Goal: Task Accomplishment & Management: Use online tool/utility

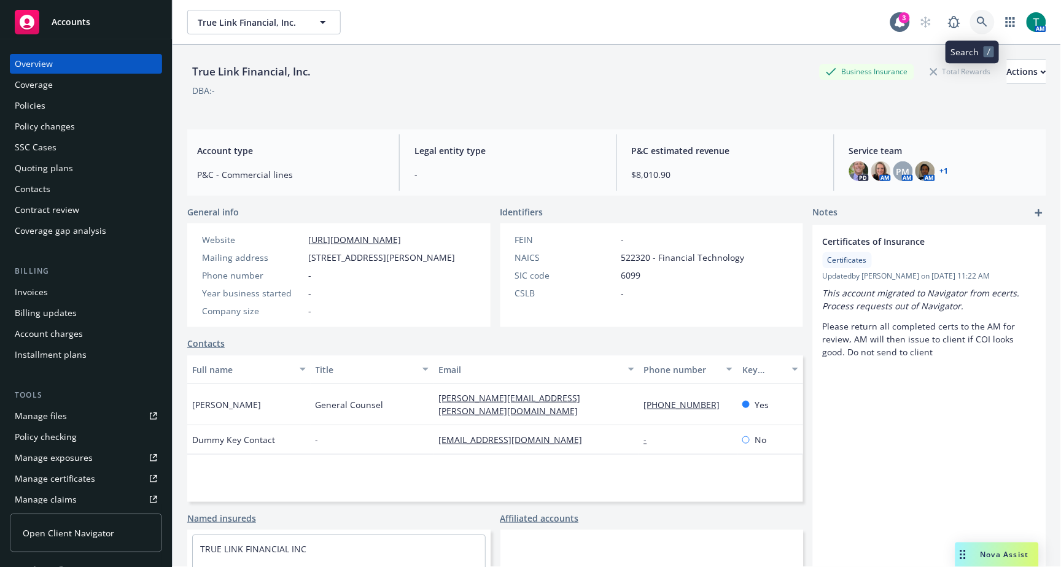
click at [980, 18] on link at bounding box center [982, 22] width 25 height 25
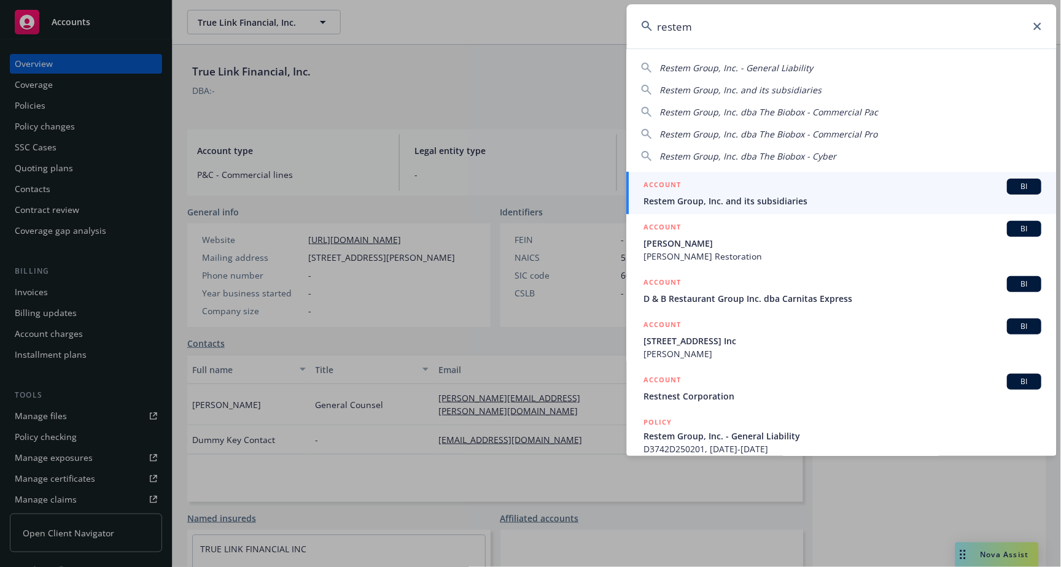
type input "restem"
click at [1015, 184] on span "BI" at bounding box center [1024, 186] width 25 height 11
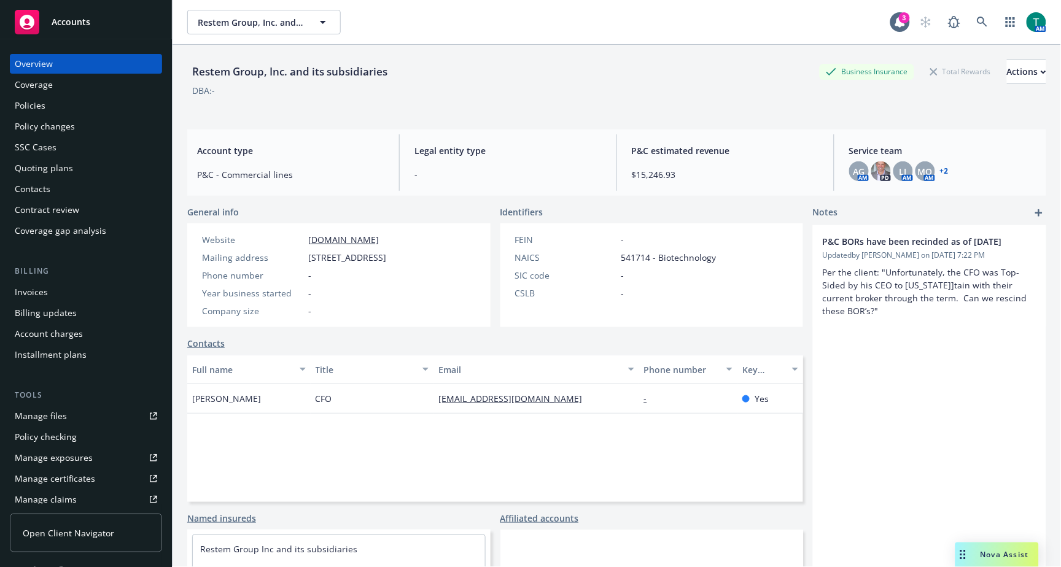
scroll to position [274, 0]
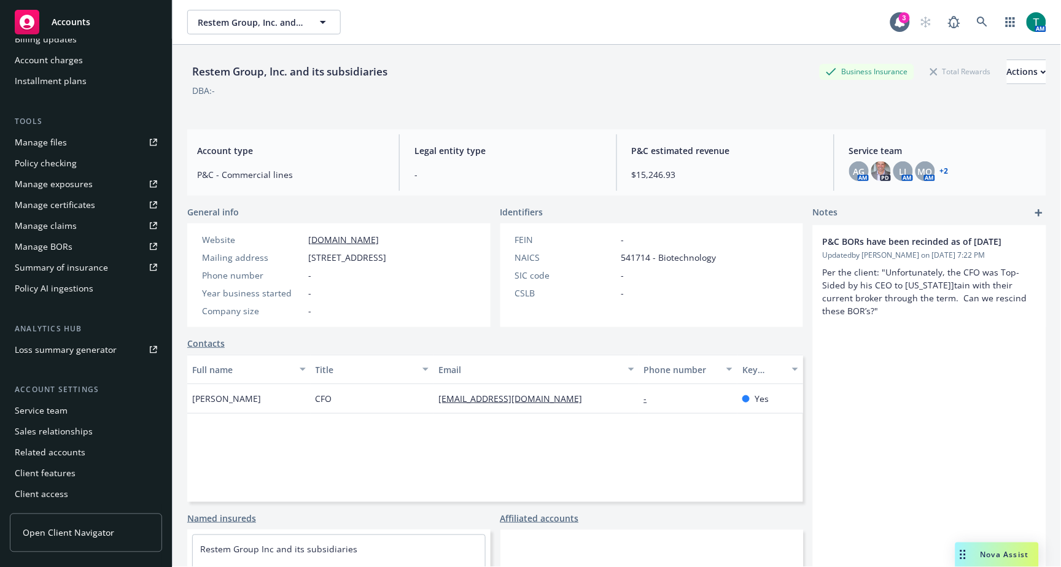
click at [78, 407] on div "Service team" at bounding box center [86, 411] width 142 height 20
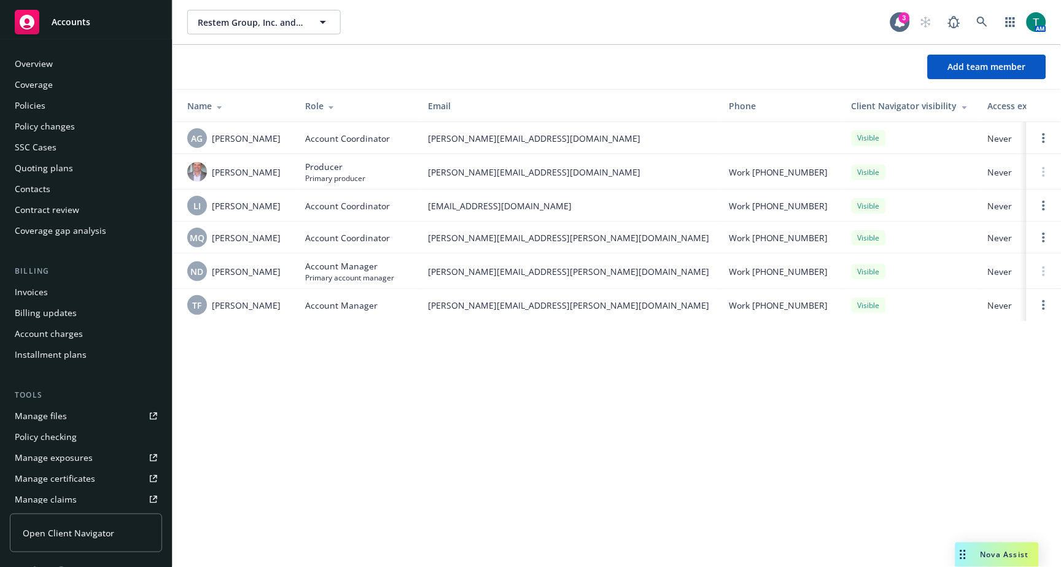
click at [35, 103] on div "Policies" at bounding box center [30, 106] width 31 height 20
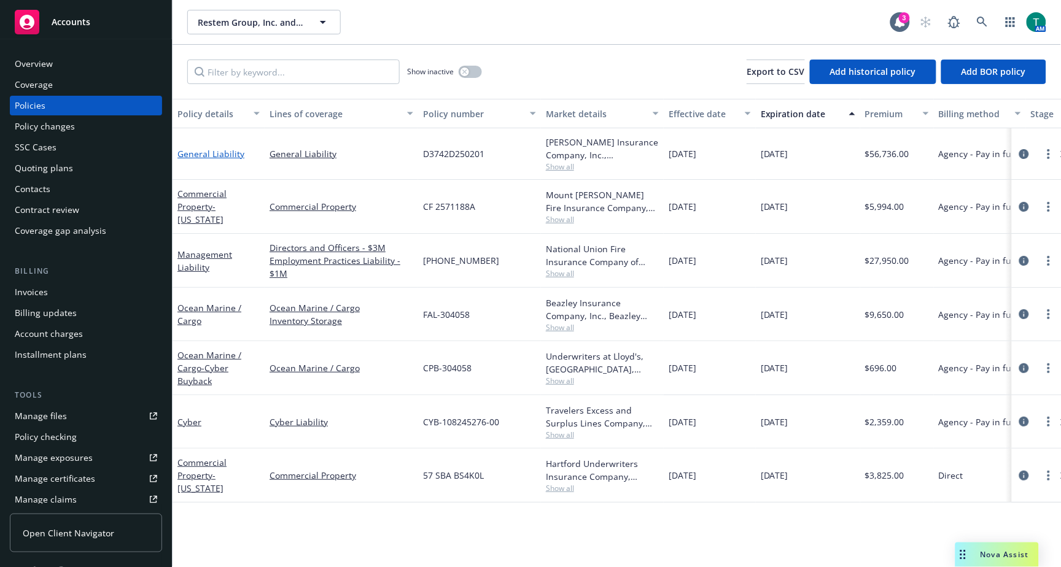
click at [218, 152] on link "General Liability" at bounding box center [210, 154] width 67 height 12
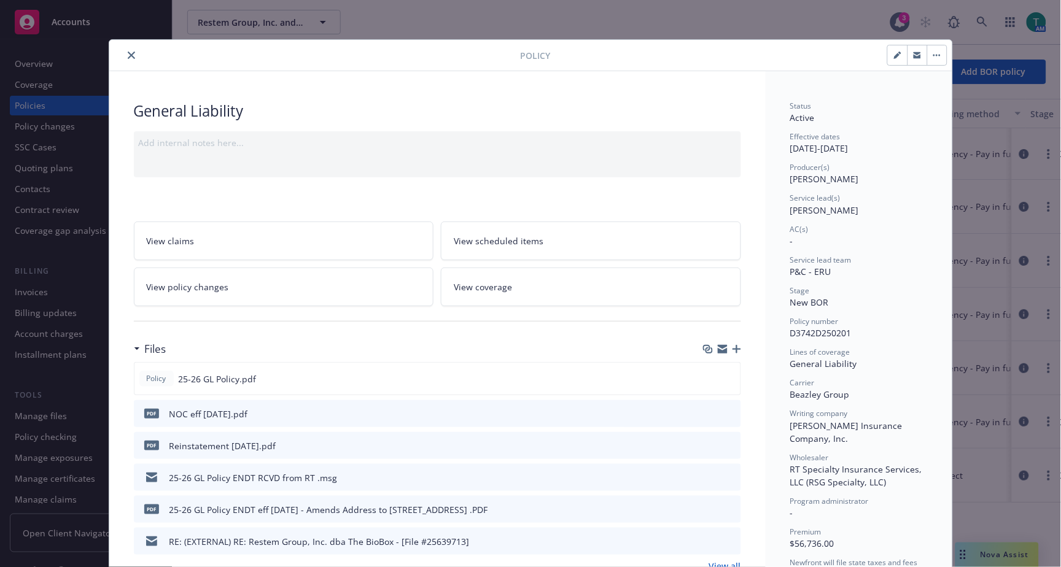
scroll to position [68, 0]
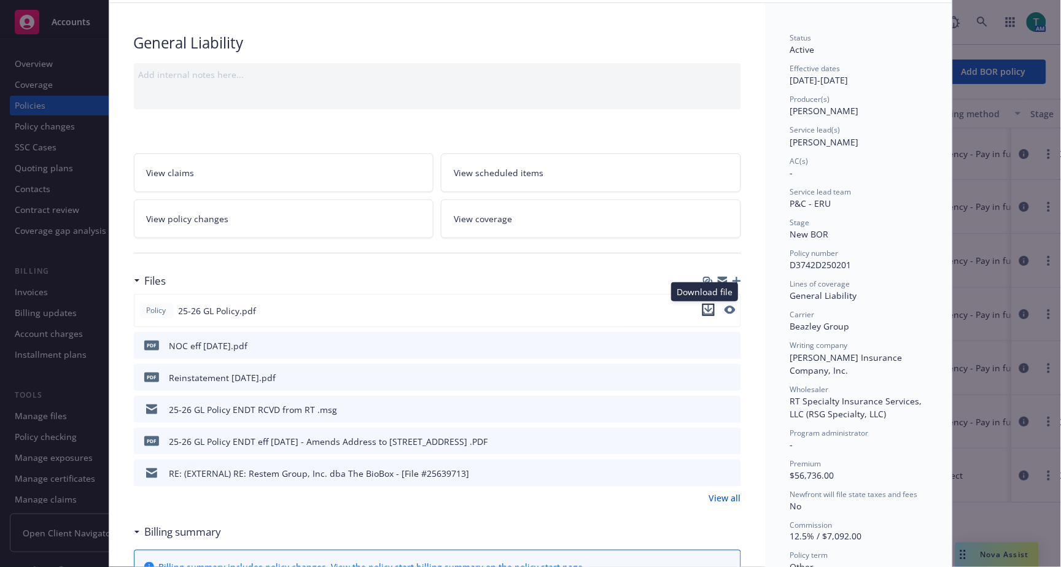
click at [704, 310] on icon "download file" at bounding box center [708, 308] width 8 height 7
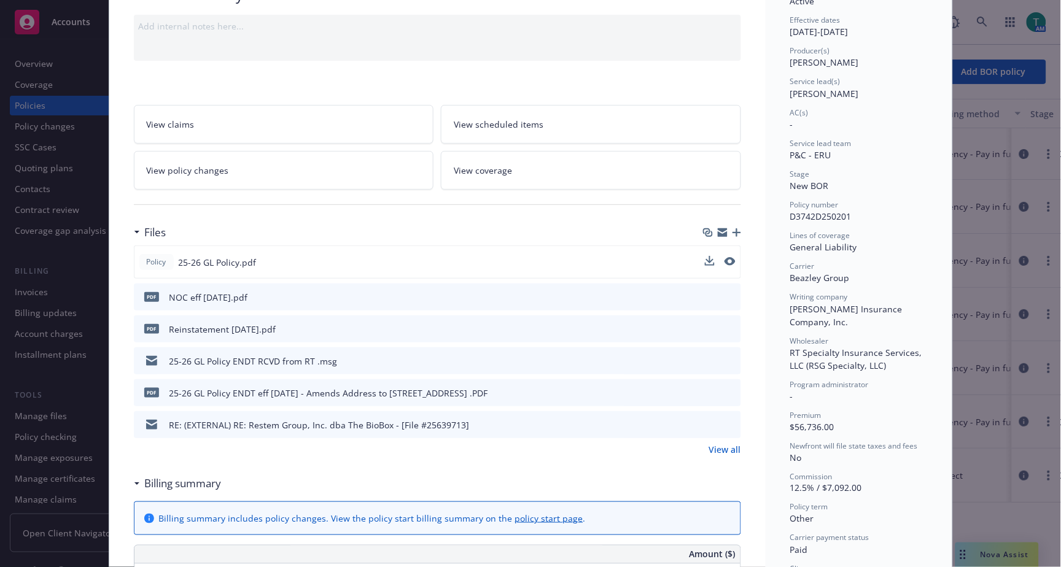
scroll to position [0, 0]
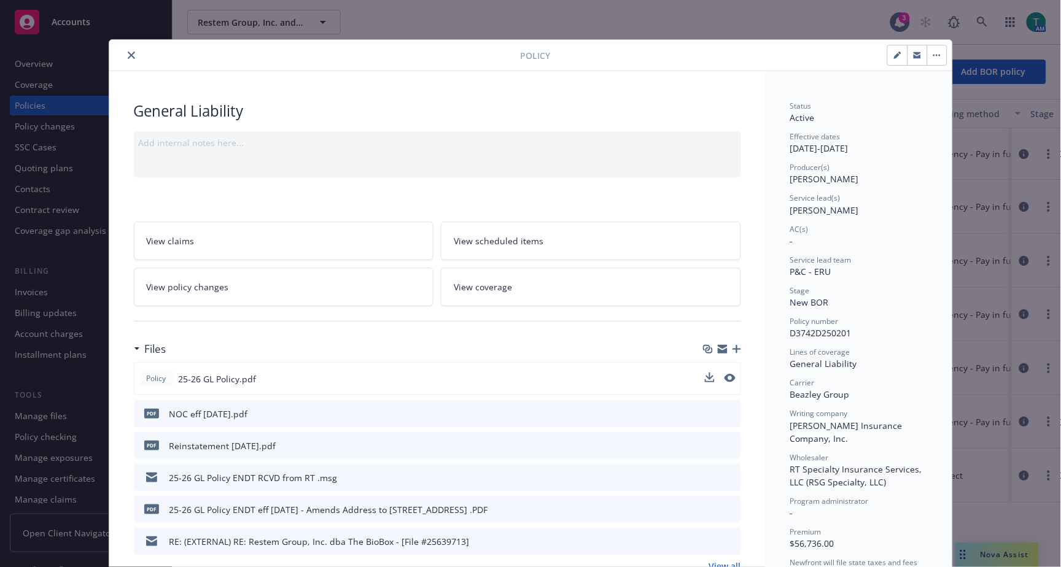
click at [128, 52] on icon "close" at bounding box center [131, 55] width 7 height 7
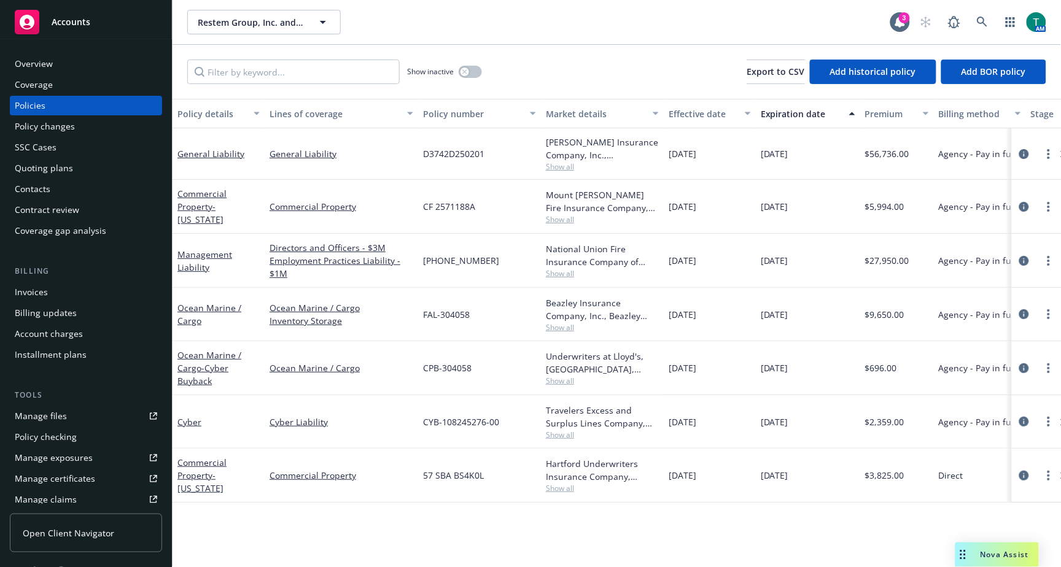
click at [981, 550] on span "Nova Assist" at bounding box center [1004, 554] width 48 height 10
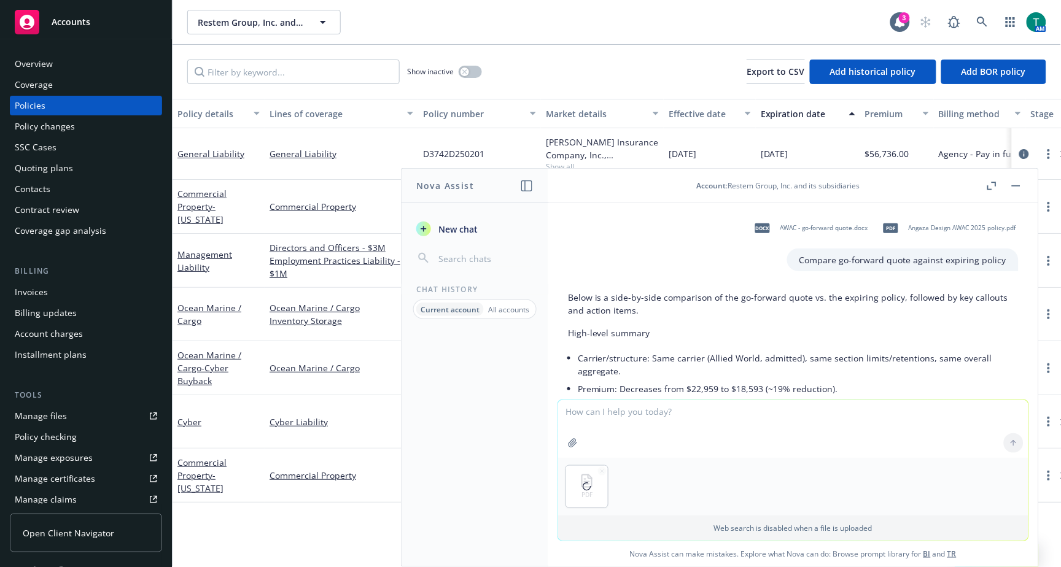
click at [587, 410] on textarea at bounding box center [793, 429] width 470 height 58
click at [663, 415] on textarea "Does the 5M" at bounding box center [793, 429] width 470 height 58
type textarea "Does the 5M limit limit include clinical trial liability coverage"
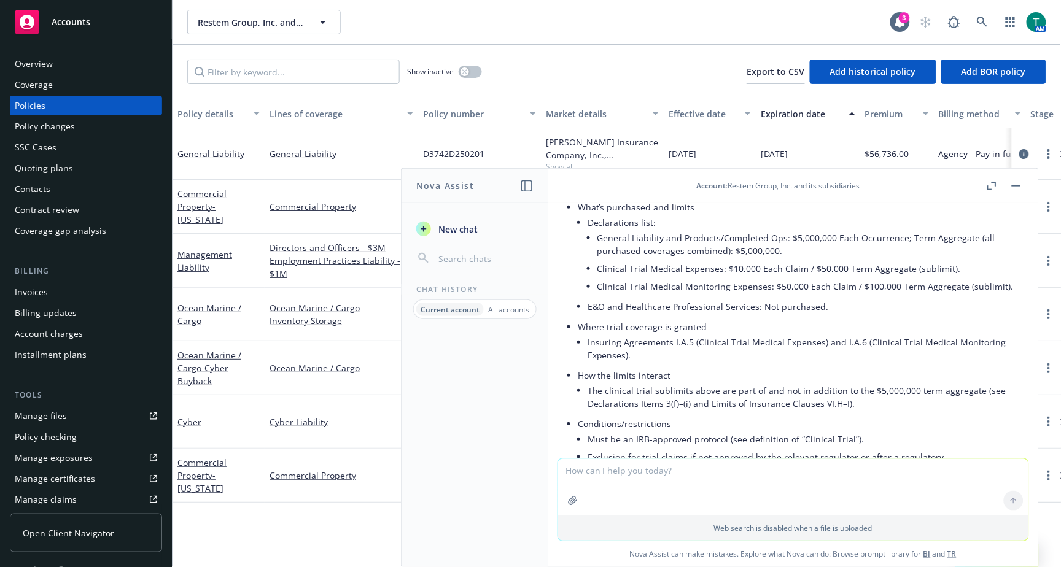
scroll to position [2364, 0]
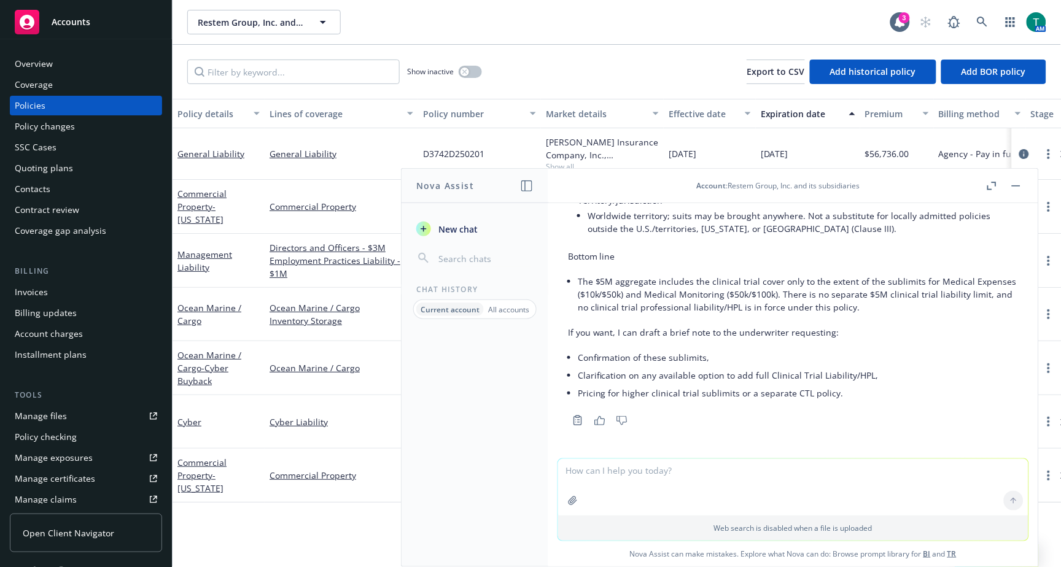
click at [651, 495] on textarea at bounding box center [793, 487] width 470 height 56
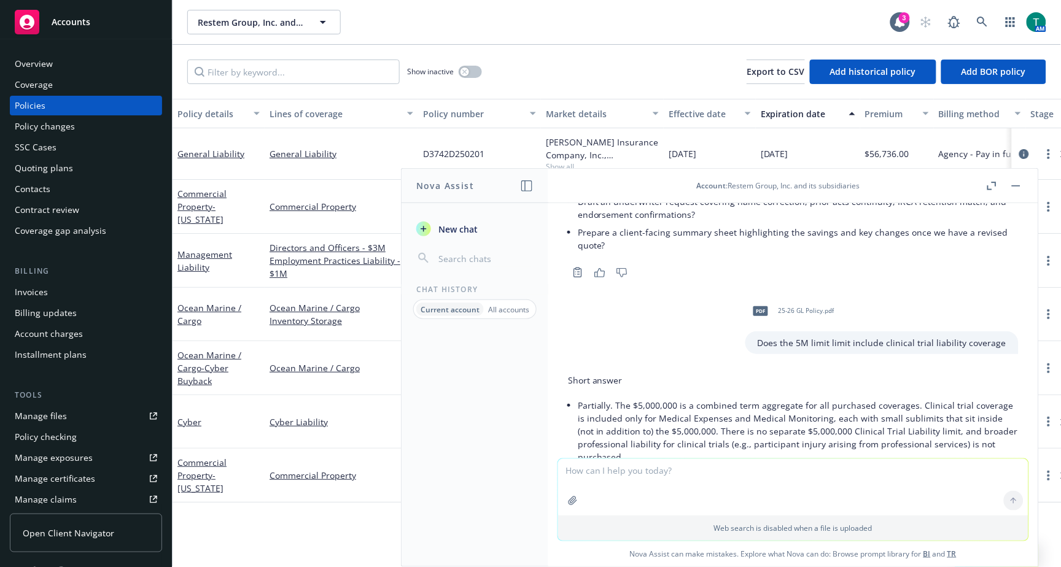
scroll to position [1750, 0]
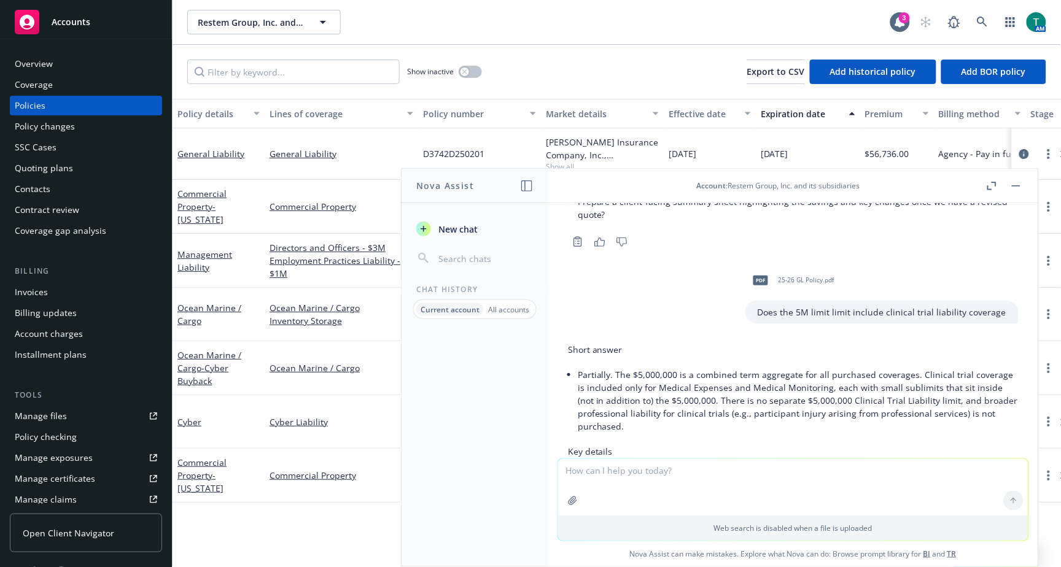
click at [1016, 186] on rect "button" at bounding box center [1016, 185] width 9 height 1
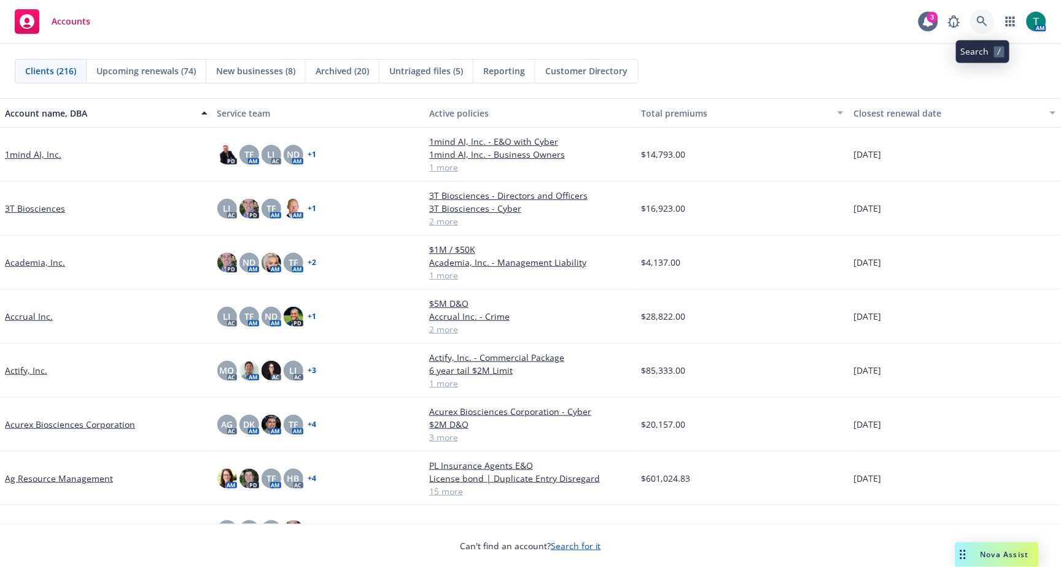
click at [982, 16] on icon at bounding box center [982, 21] width 11 height 11
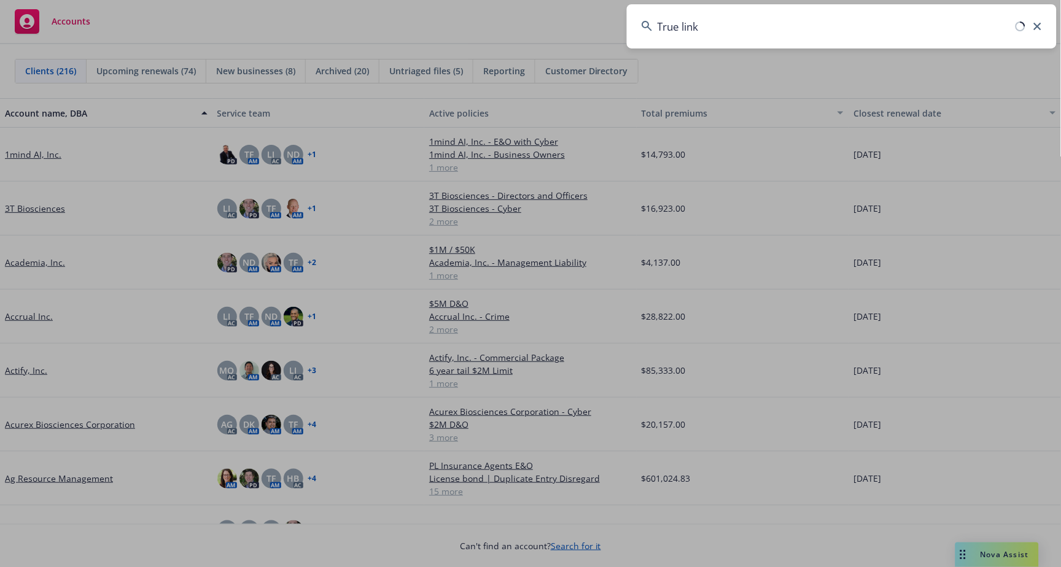
type input "True link"
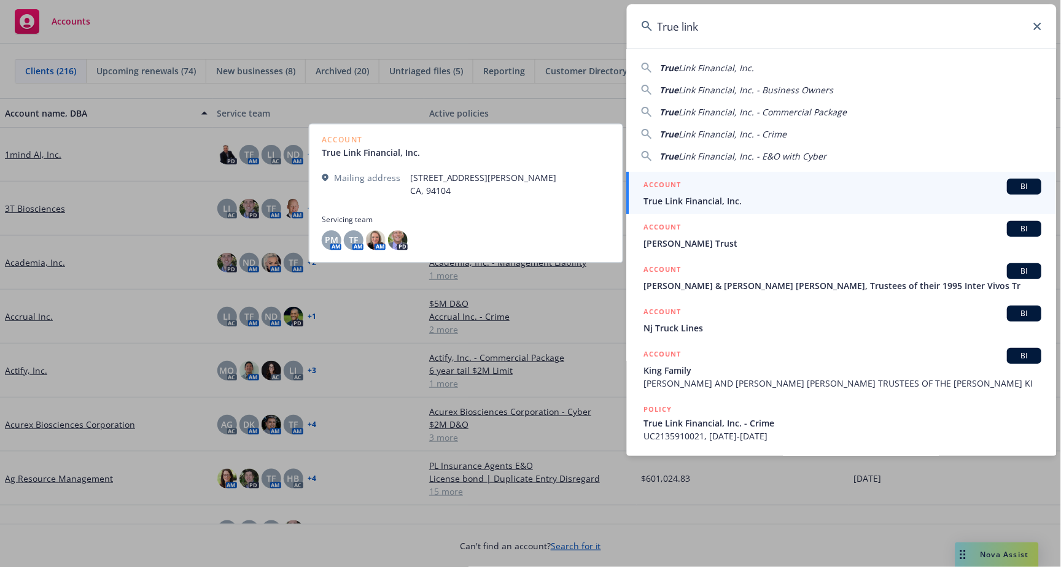
click at [1018, 192] on div "BI" at bounding box center [1024, 187] width 34 height 16
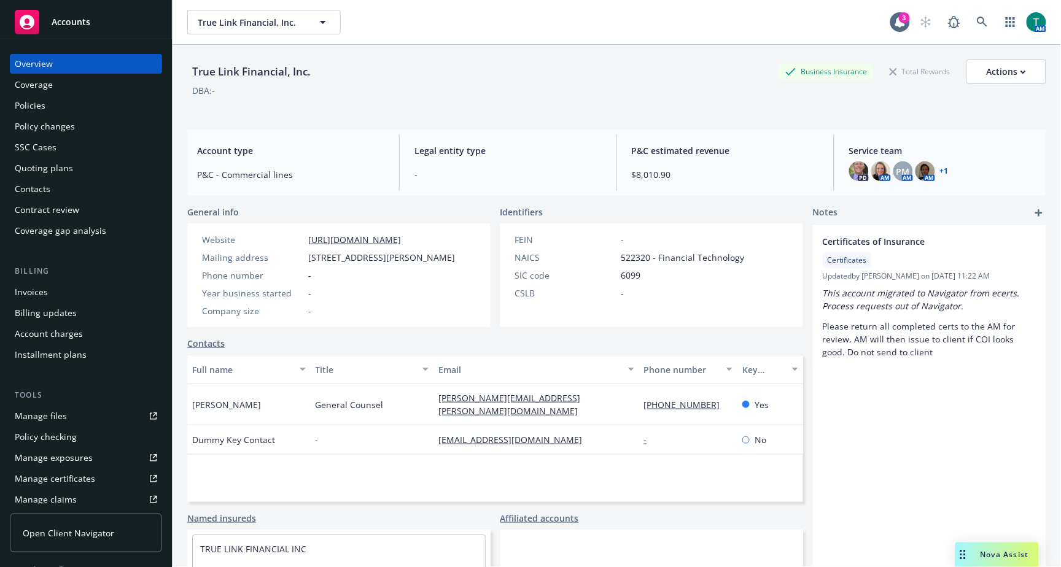
click at [85, 405] on div "Tools Manage files Policy checking Manage exposures Manage certificates Manage …" at bounding box center [86, 480] width 152 height 183
click at [78, 412] on link "Manage files" at bounding box center [86, 416] width 152 height 20
click at [980, 561] on div "Nova Assist" at bounding box center [996, 555] width 83 height 25
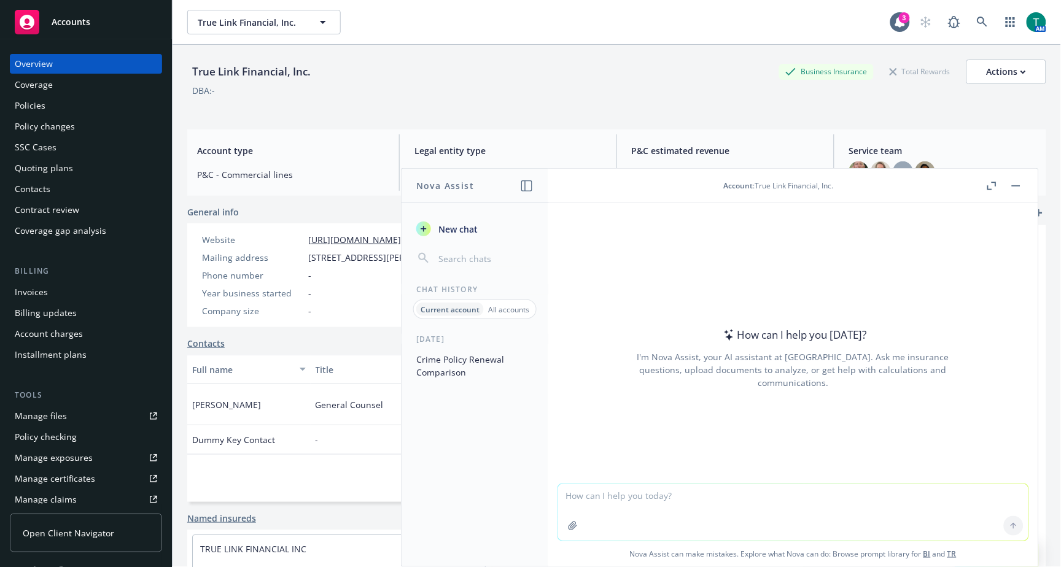
drag, startPoint x: 740, startPoint y: 517, endPoint x: 740, endPoint y: 510, distance: 7.4
click at [740, 514] on textarea at bounding box center [793, 512] width 470 height 56
type textarea "refine text"
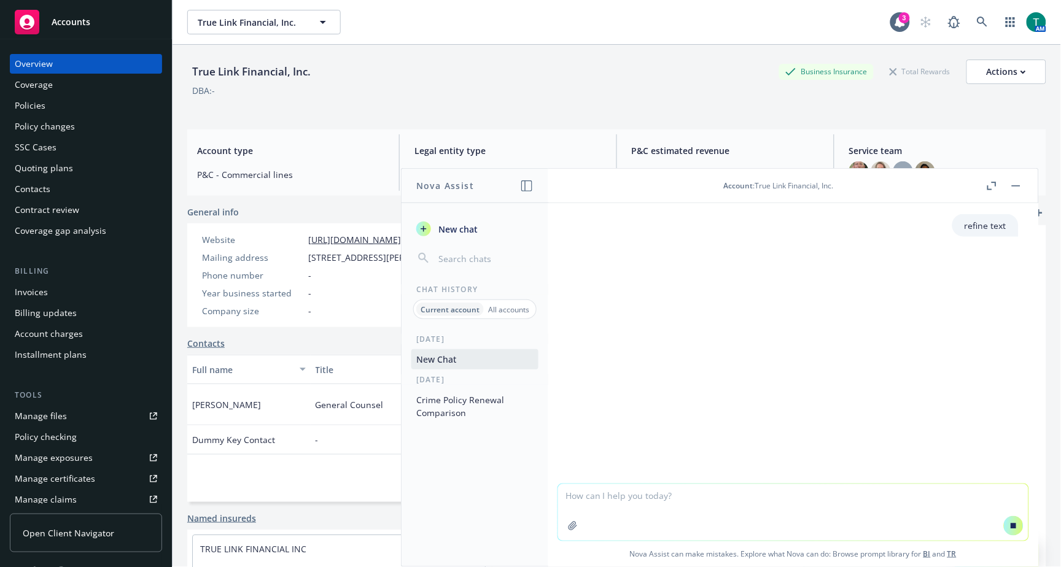
paste textarea "For Management Liability lines, teams have found it useful to ask Nova to check…"
type textarea "For Management Liability lines, teams have found it useful to ask Nova to check…"
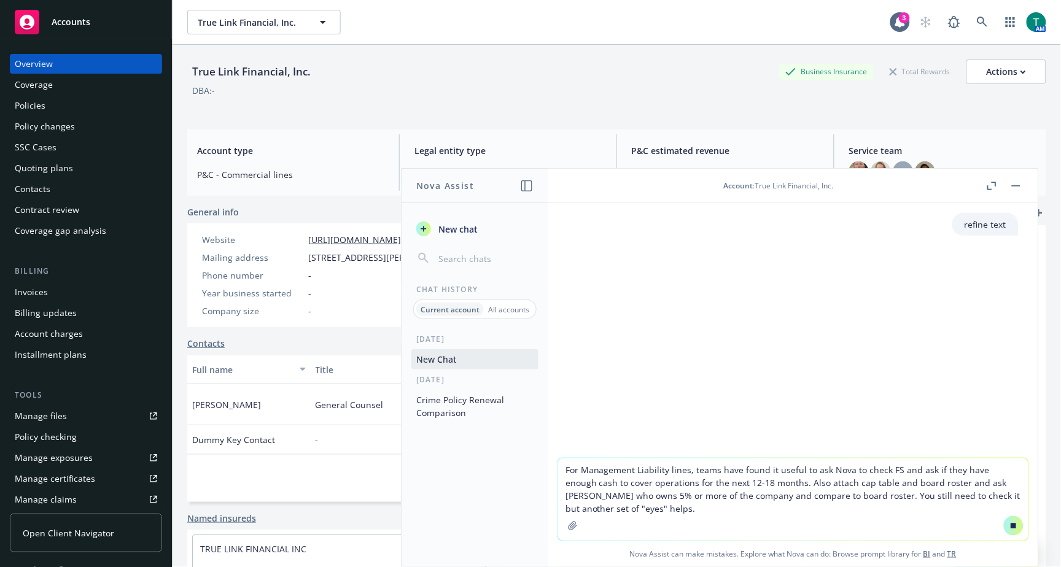
click at [614, 509] on textarea "For Management Liability lines, teams have found it useful to ask Nova to check…" at bounding box center [793, 499] width 470 height 82
click at [618, 506] on textarea "For Management Liability lines, teams have found it useful to ask Nova to check…" at bounding box center [793, 499] width 470 height 82
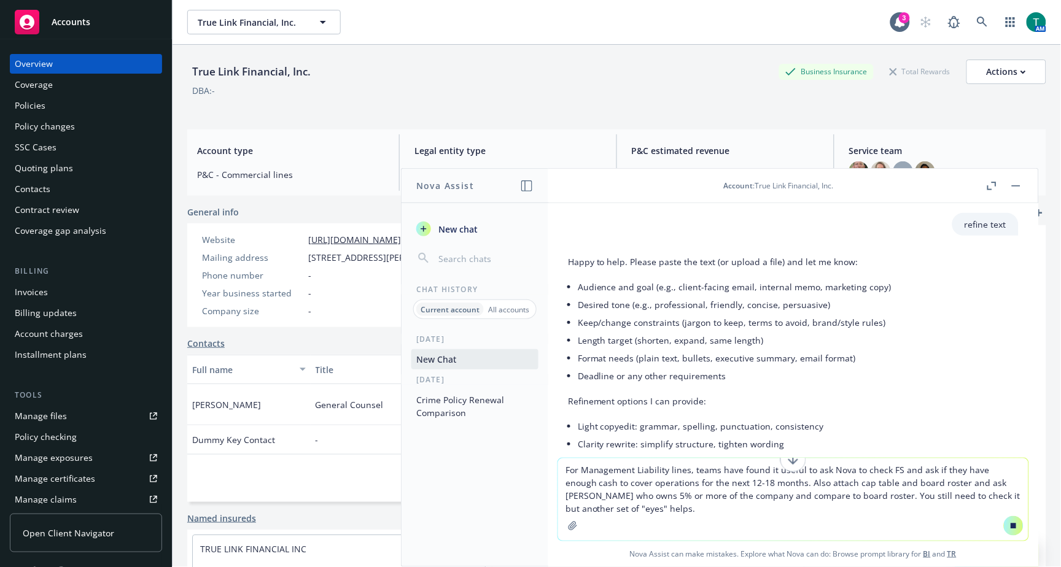
click at [632, 514] on textarea "For Management Liability lines, teams have found it useful to ask Nova to check…" at bounding box center [793, 499] width 470 height 82
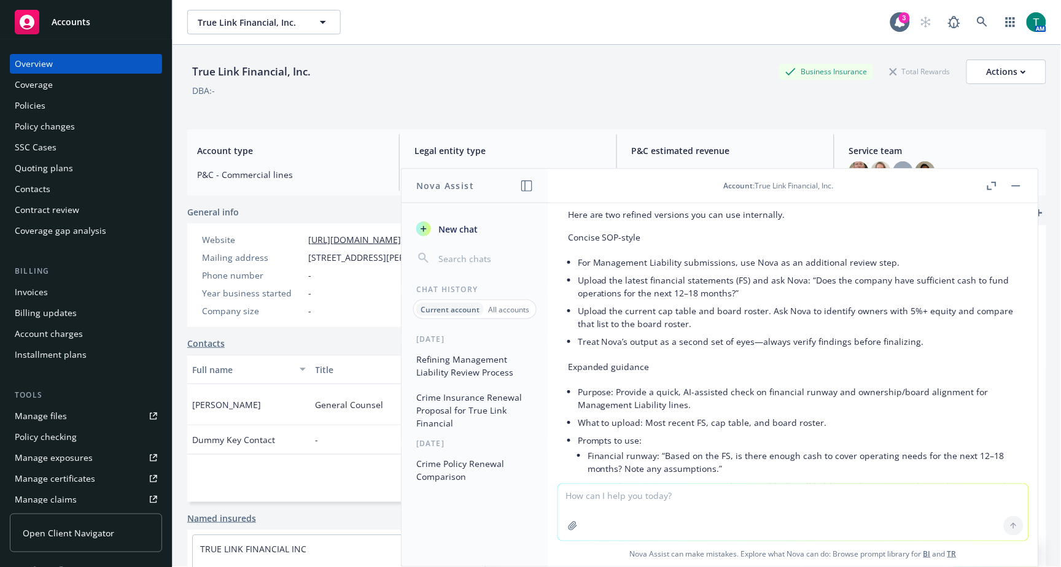
scroll to position [376, 0]
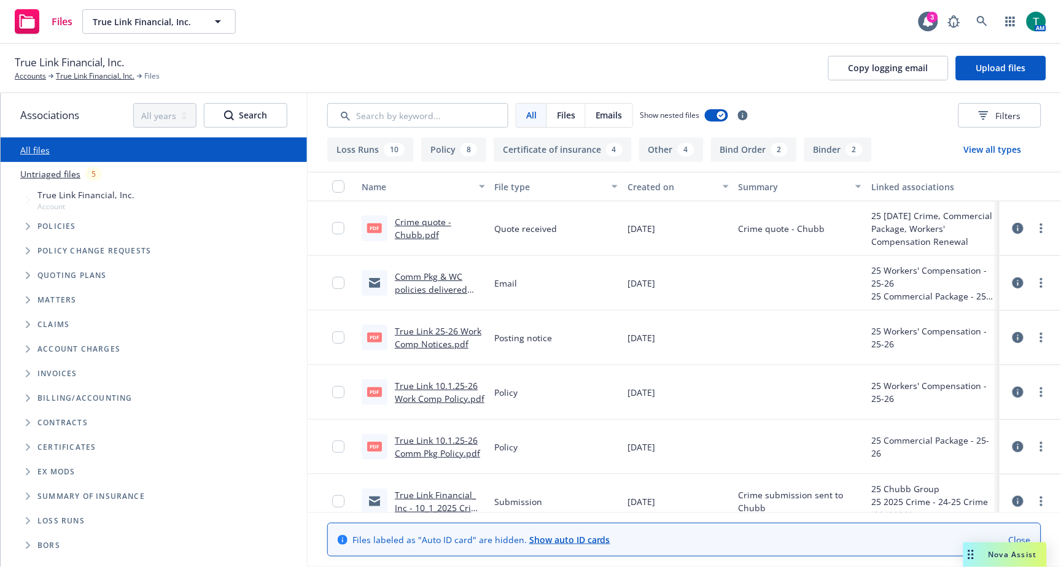
click at [27, 268] on span "Tree Example" at bounding box center [28, 276] width 20 height 20
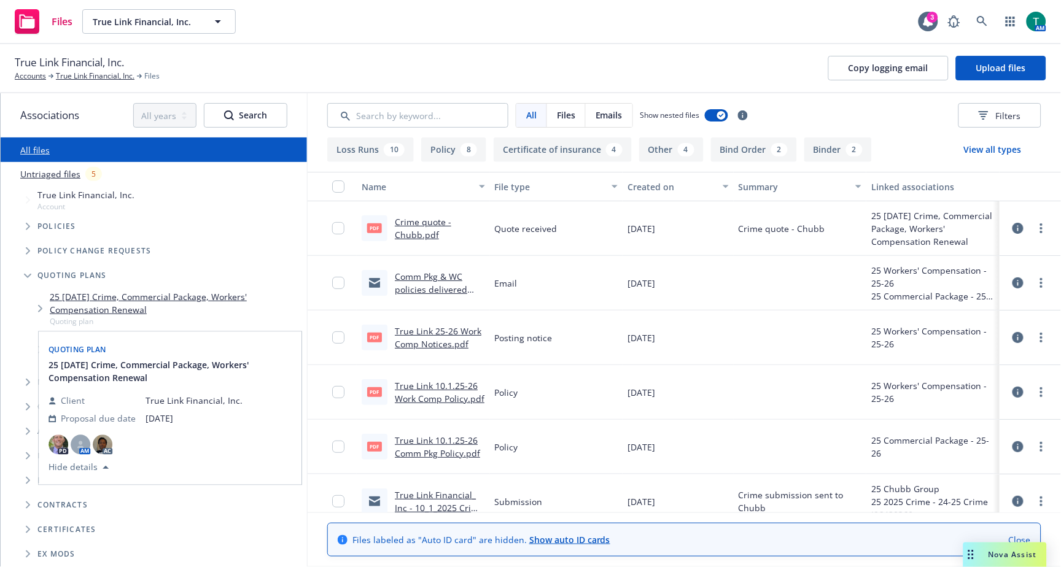
click at [163, 298] on link "25 10/01/25 Crime, Commercial Package, Workers' Compensation Renewal" at bounding box center [176, 303] width 252 height 26
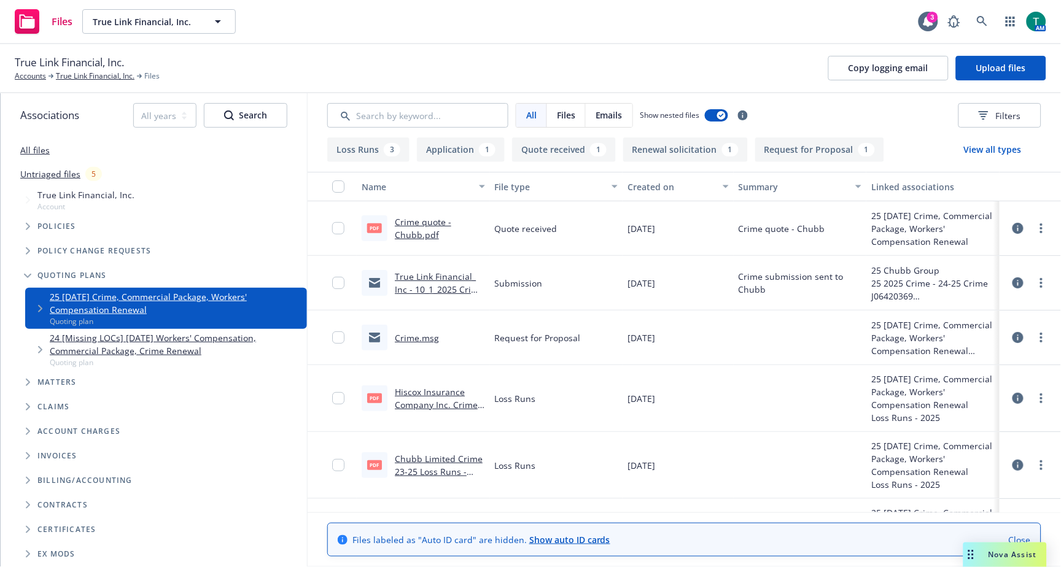
click at [991, 557] on span "Nova Assist" at bounding box center [1012, 554] width 48 height 10
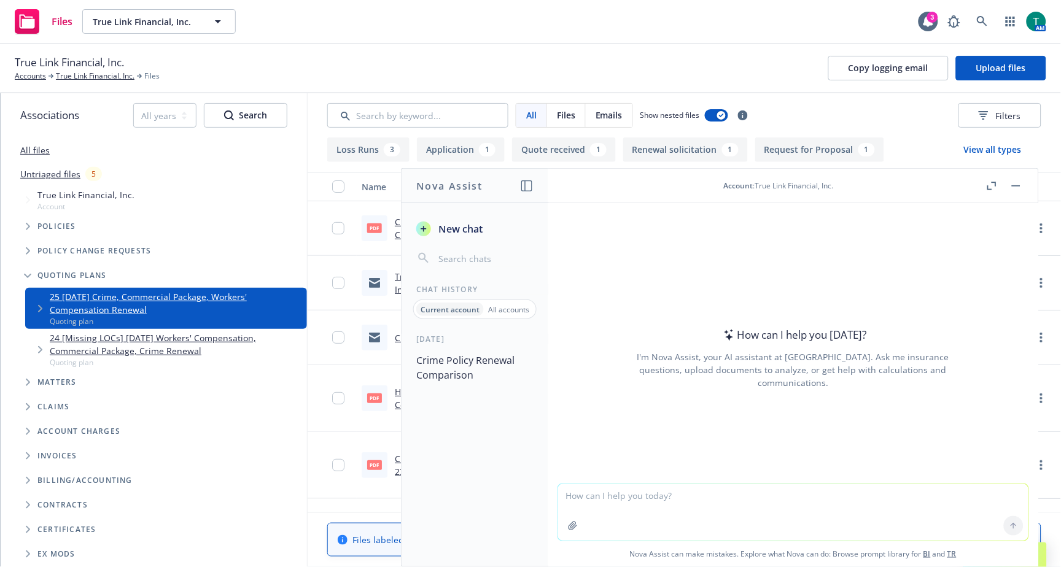
drag, startPoint x: 597, startPoint y: 516, endPoint x: 597, endPoint y: 501, distance: 14.1
click at [597, 511] on textarea at bounding box center [793, 512] width 470 height 56
type textarea "Refine email to client regarding Crime insurance proposal"
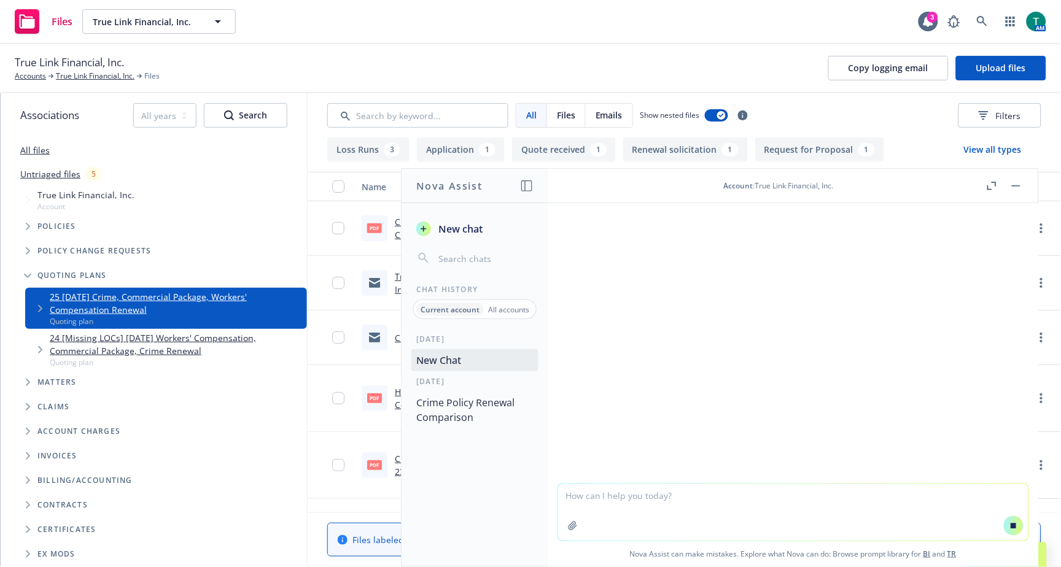
paste textarea "Hi Jessica, We are pleased to inform you that we were able to negotiate a favor…"
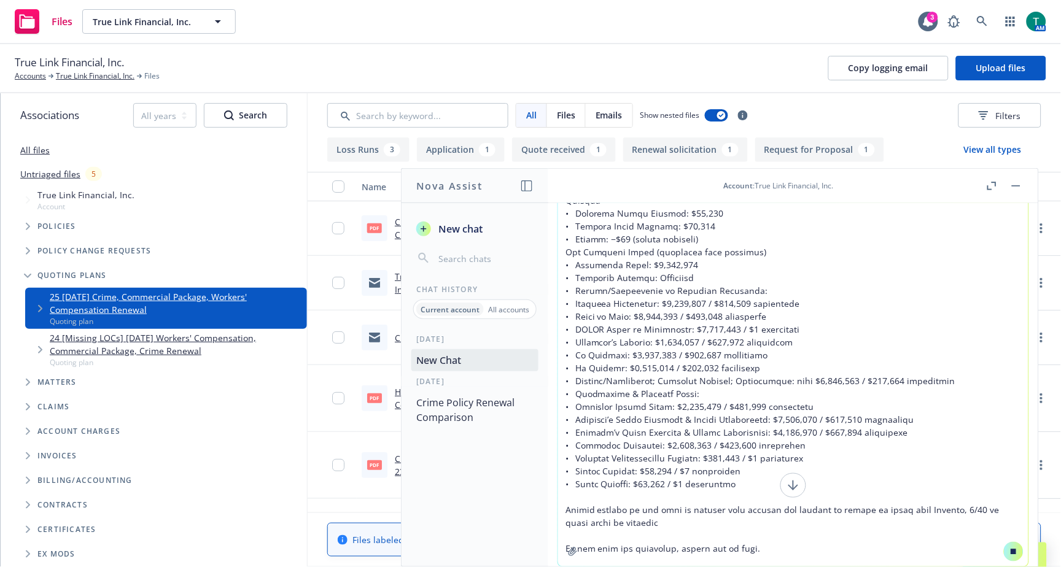
scroll to position [88, 0]
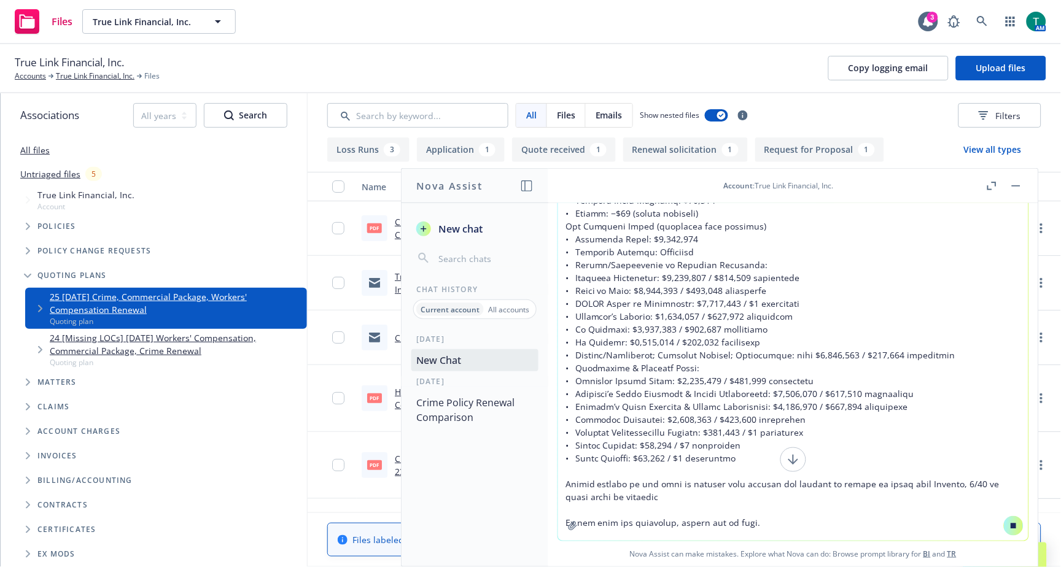
click at [772, 526] on textarea at bounding box center [793, 327] width 470 height 425
click at [778, 519] on textarea at bounding box center [793, 327] width 470 height 425
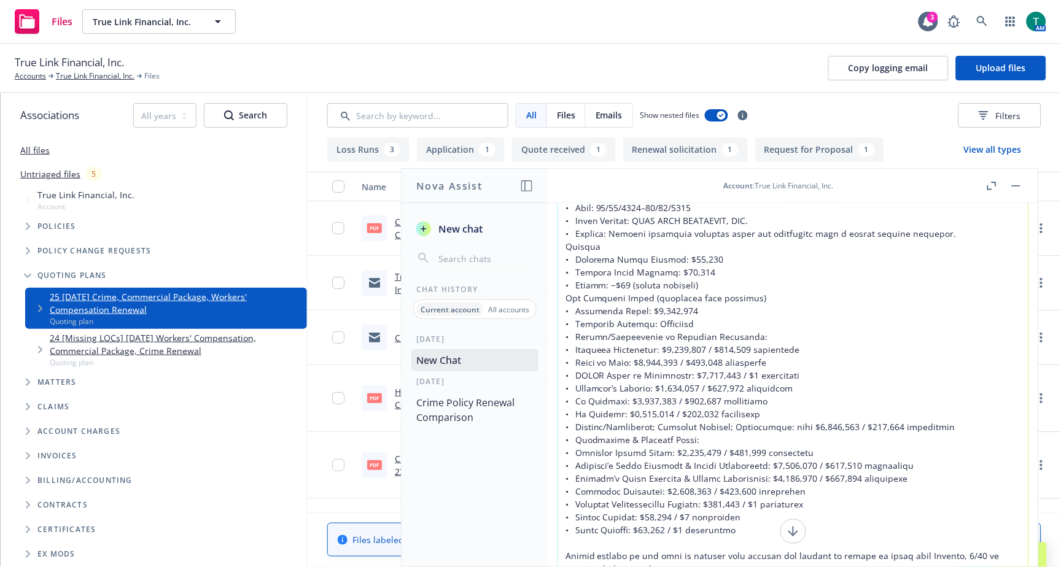
scroll to position [0, 0]
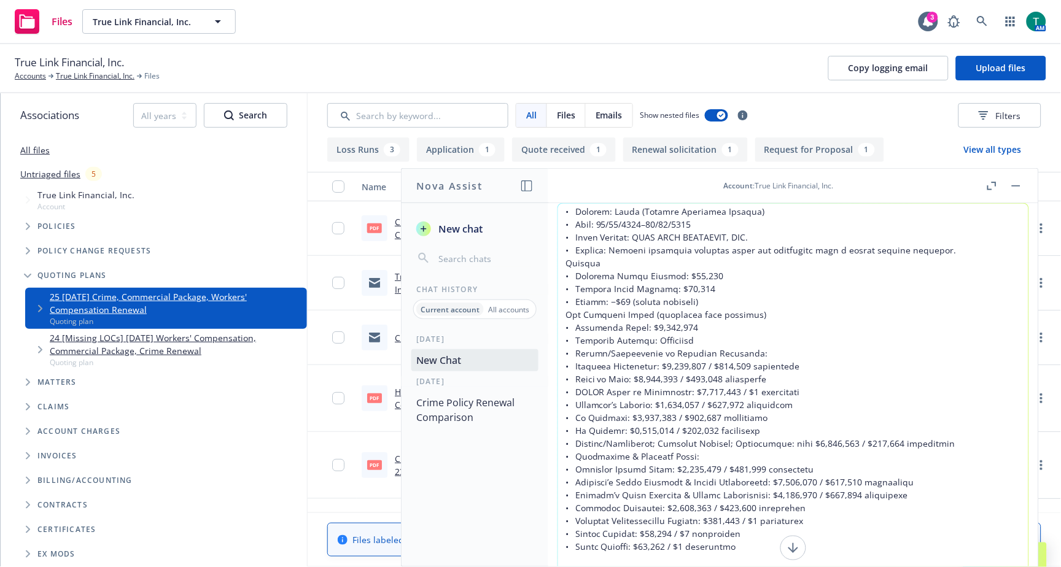
drag, startPoint x: 694, startPoint y: 519, endPoint x: 692, endPoint y: 510, distance: 9.4
click at [694, 519] on textarea at bounding box center [793, 416] width 470 height 425
click at [590, 216] on textarea at bounding box center [793, 416] width 470 height 425
click at [858, 495] on textarea at bounding box center [793, 416] width 470 height 425
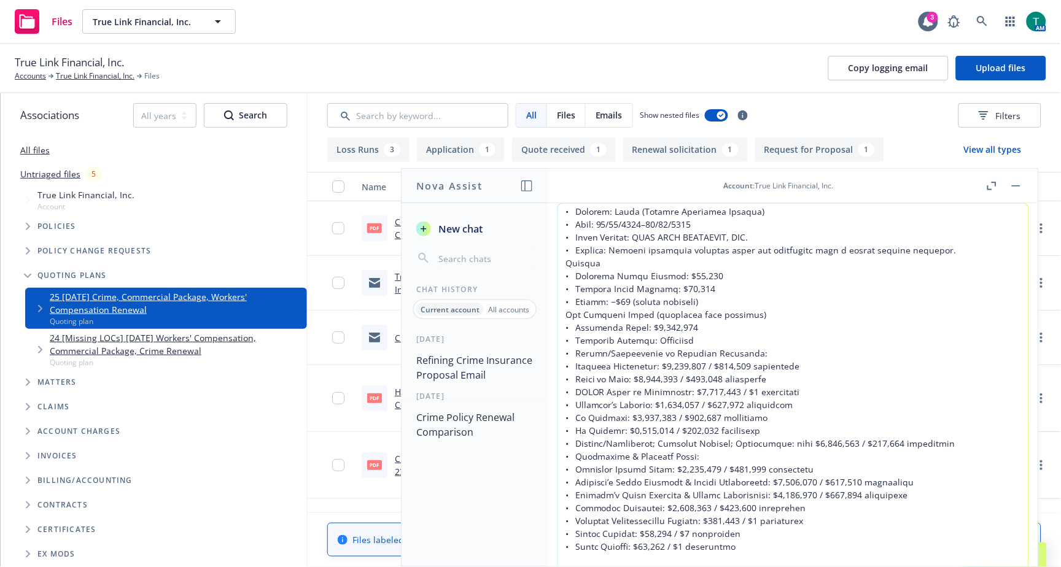
drag, startPoint x: 728, startPoint y: 544, endPoint x: 513, endPoint y: 106, distance: 487.5
click at [513, 106] on body "Files True Link Financial, Inc. True Link Financial, Inc. 3 AM True Link Financ…" at bounding box center [530, 283] width 1061 height 567
paste textarea "Kind Regards , Tracy Please confirm if you wish to proceed with binding the ren…"
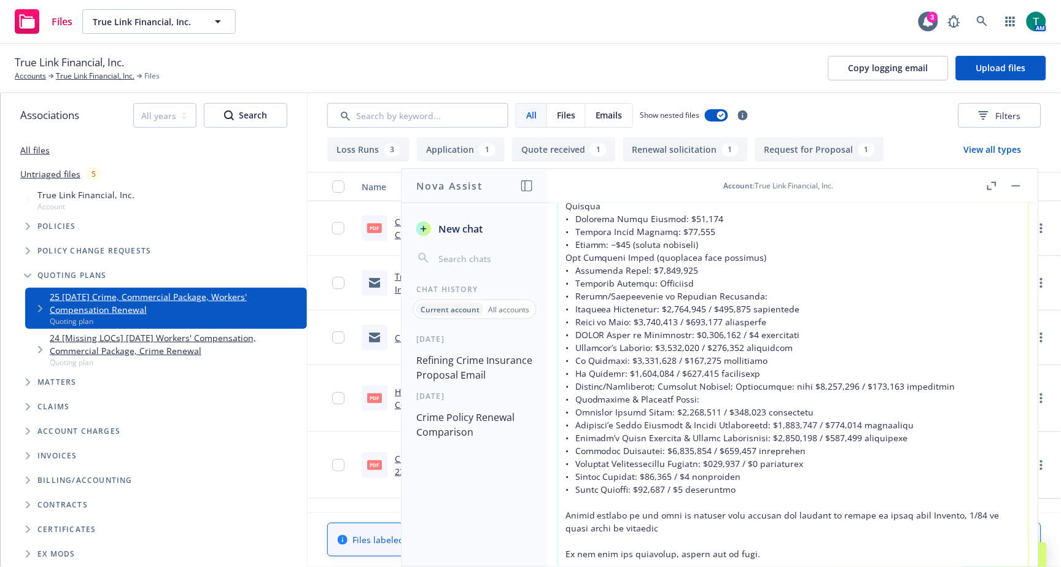
scroll to position [0, 0]
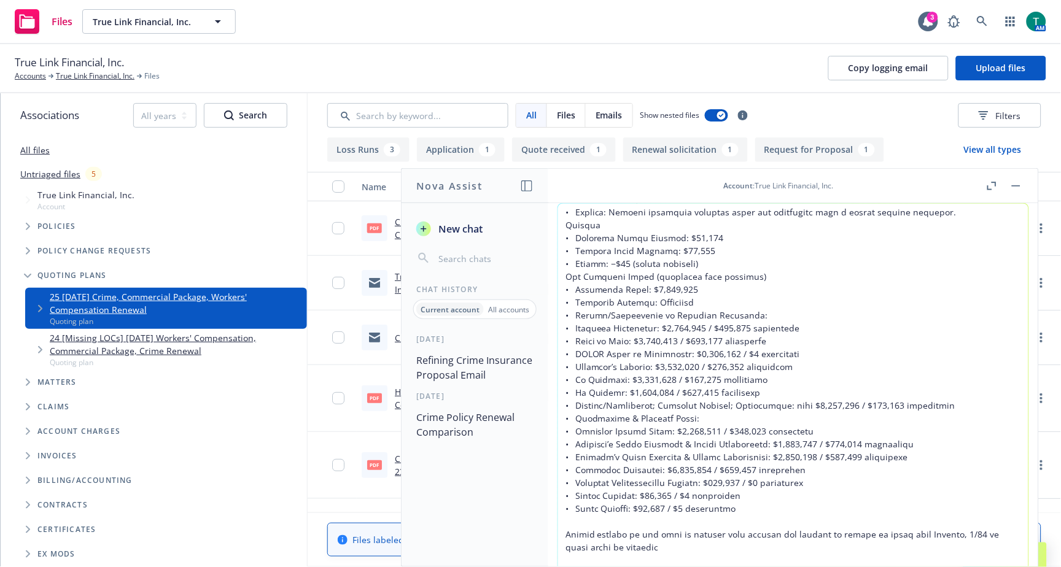
drag, startPoint x: 1027, startPoint y: 409, endPoint x: 1025, endPoint y: 325, distance: 83.5
click at [1025, 325] on div "Nova Assist can make mistakes. Explore what Nova can do: Browse prompt library …" at bounding box center [793, 429] width 490 height 452
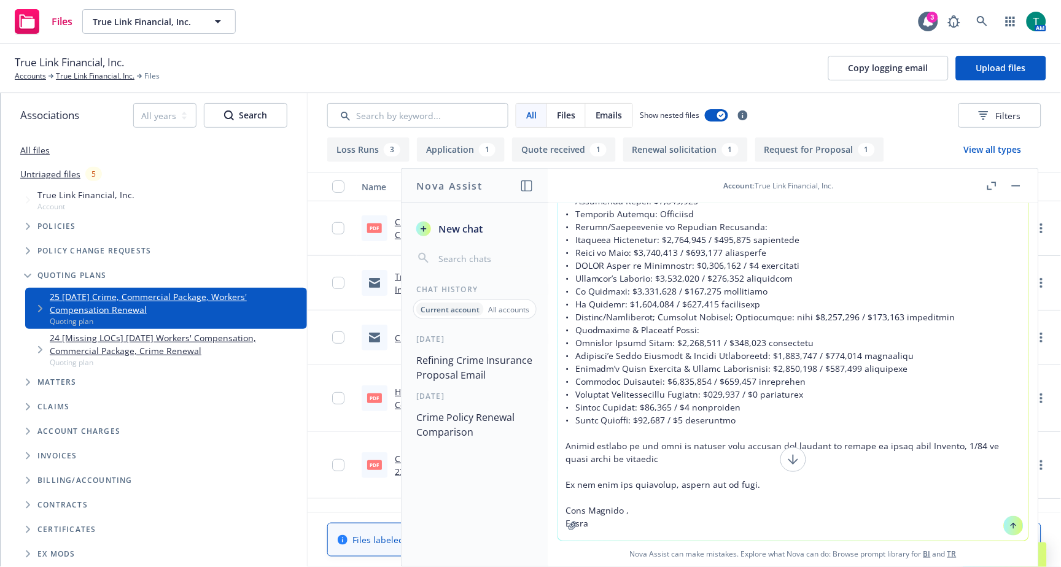
drag, startPoint x: 566, startPoint y: 212, endPoint x: 976, endPoint y: 639, distance: 591.7
click at [976, 567] on html "Files True Link Financial, Inc. True Link Financial, Inc. 3 AM True Link Financ…" at bounding box center [530, 283] width 1061 height 567
type textarea "Hi Jessica, We are pleased to inform you that we were able to negotiate a favor…"
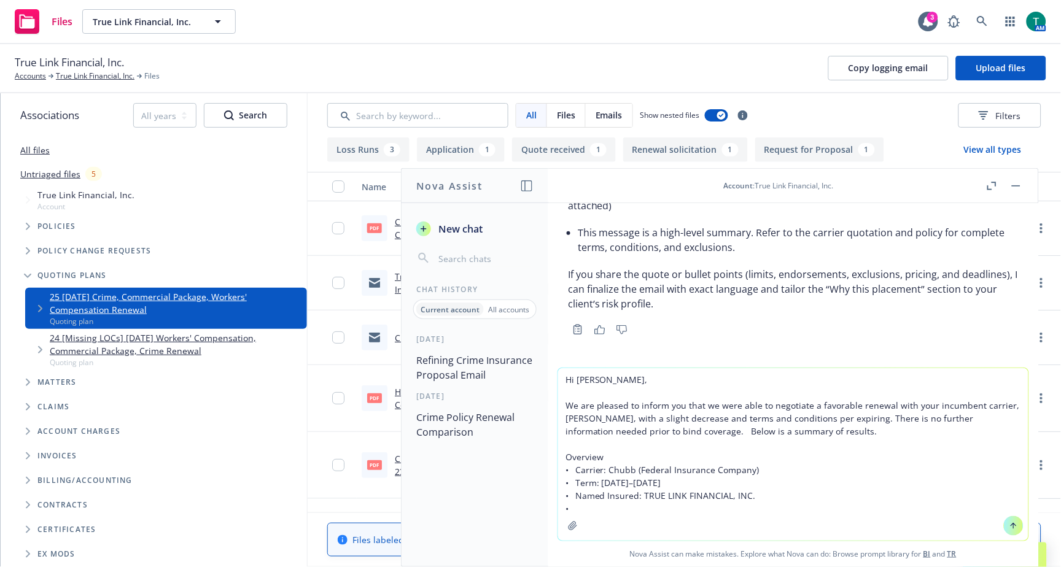
scroll to position [0, 0]
drag, startPoint x: 562, startPoint y: 383, endPoint x: 904, endPoint y: 538, distance: 375.8
click at [904, 538] on textarea "Hi Jessica, We are pleased to inform you that we were able to negotiate a favor…" at bounding box center [793, 454] width 470 height 172
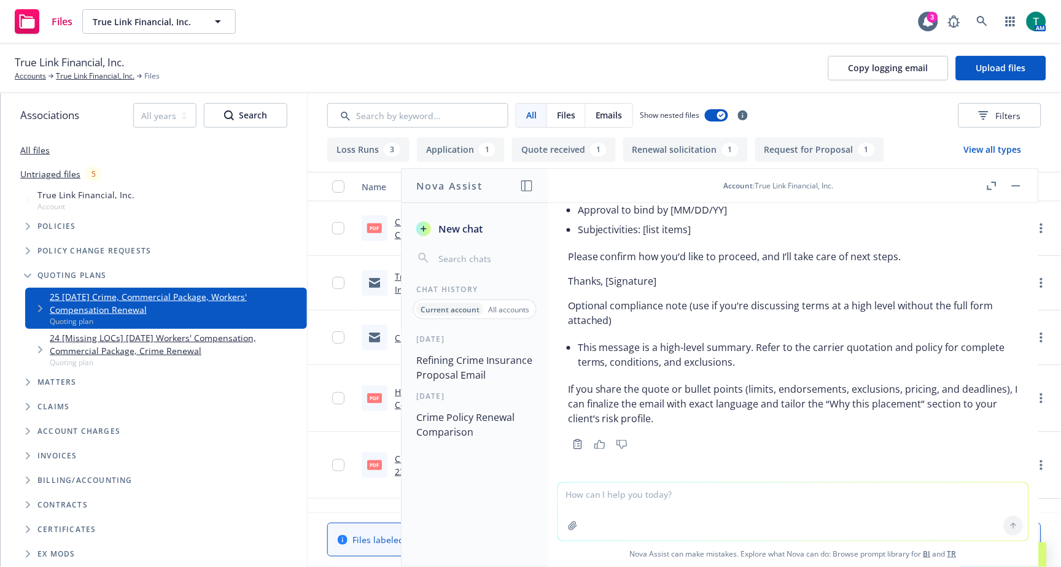
scroll to position [1088, 0]
click at [621, 505] on textarea at bounding box center [793, 512] width 470 height 58
paste textarea "Hi Jessica, We are pleased to inform you that we were able to negotiate a favor…"
type textarea "Hi Jessica, We are pleased to inform you that we were able to negotiate a favor…"
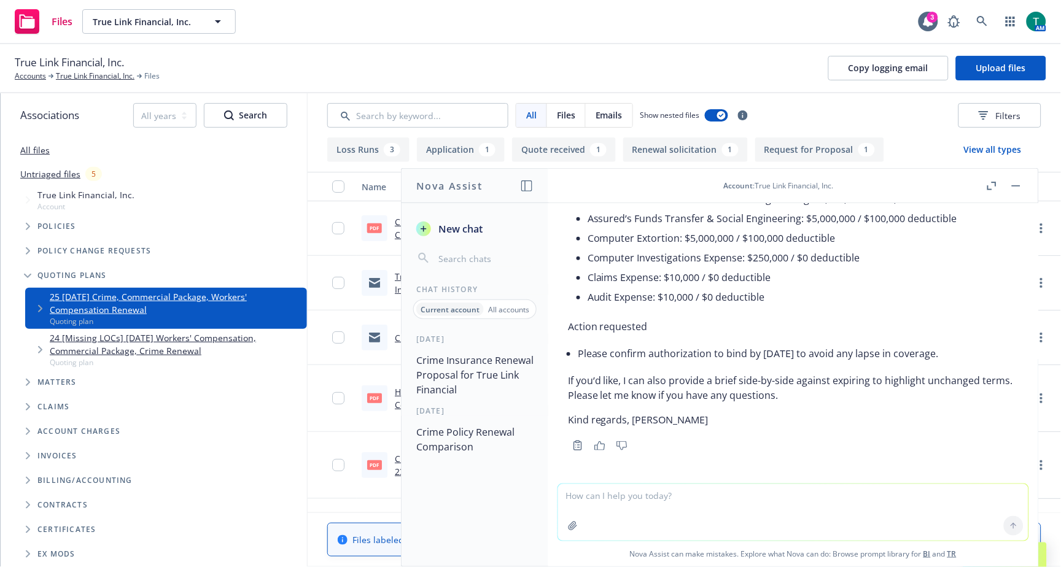
scroll to position [2367, 0]
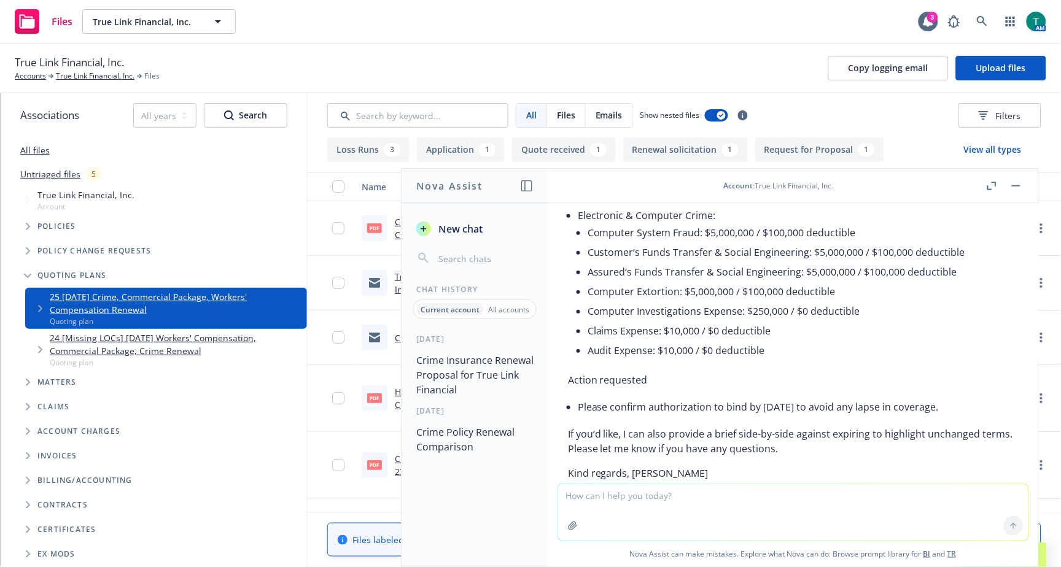
drag, startPoint x: 1007, startPoint y: 420, endPoint x: 551, endPoint y: 400, distance: 455.9
click at [554, 397] on div "Refine email to client regarding Crime insurance proposal Happy to help. If you…" at bounding box center [793, 343] width 490 height 280
copy div "Action requested Please confirm authorization to bind by September 30, 2025 to …"
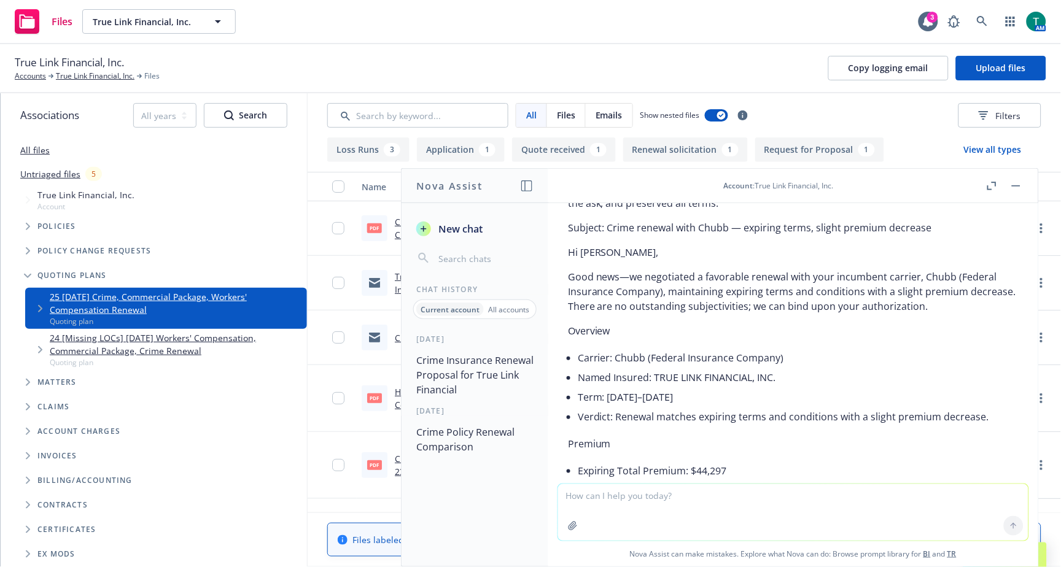
scroll to position [1821, 0]
click at [786, 339] on p "Overview" at bounding box center [793, 331] width 451 height 15
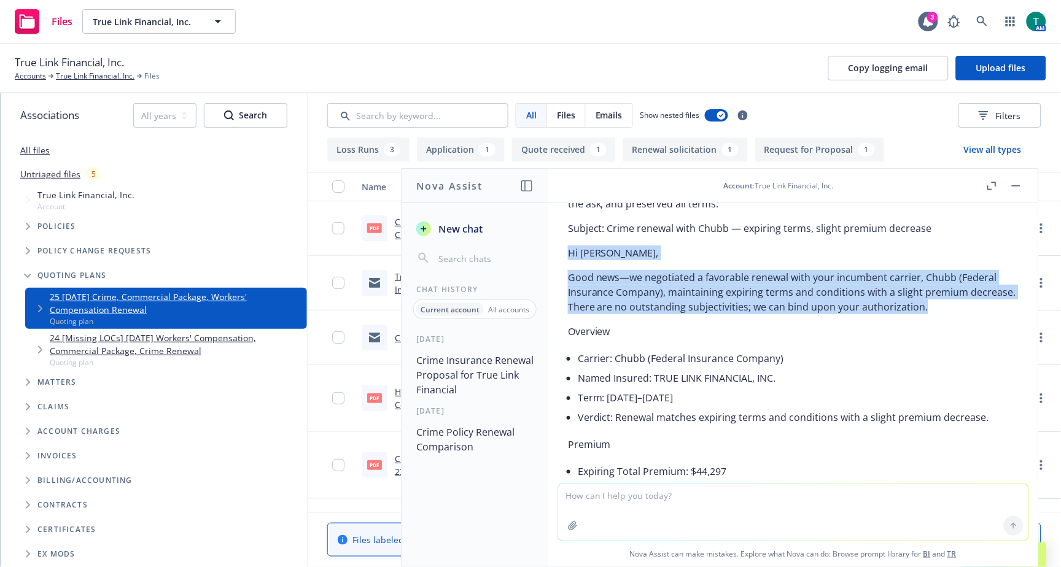
drag, startPoint x: 943, startPoint y: 314, endPoint x: 566, endPoint y: 265, distance: 380.7
copy div "Hi Jessica, Good news—we negotiated a favorable renewal with your incumbent car…"
drag, startPoint x: 841, startPoint y: 279, endPoint x: 848, endPoint y: 273, distance: 9.2
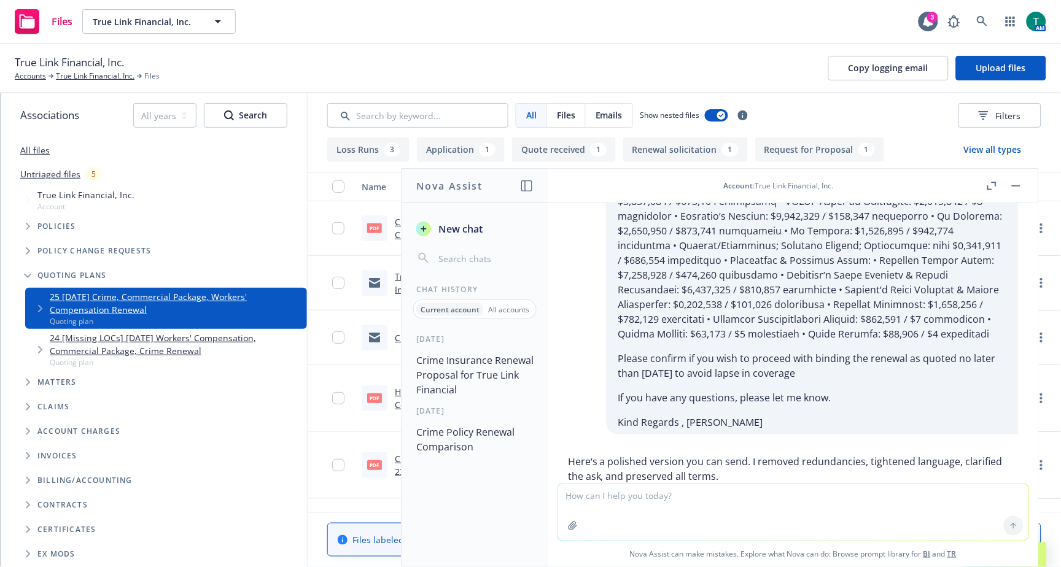
scroll to position [1480, 0]
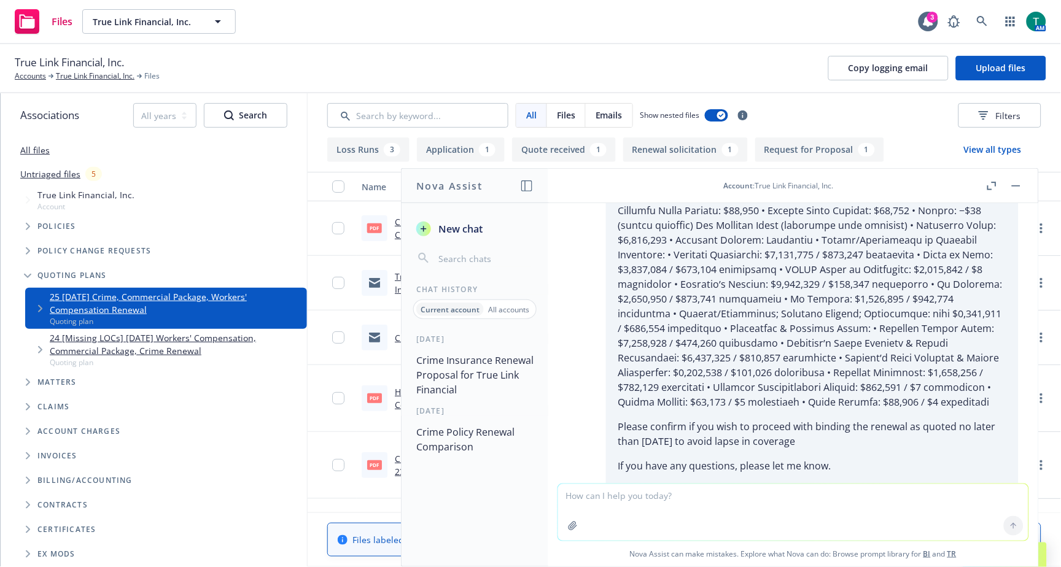
drag, startPoint x: 516, startPoint y: 54, endPoint x: 517, endPoint y: 69, distance: 15.4
click at [516, 55] on div "True Link Financial, Inc. Accounts True Link Financial, Inc. Files Copy logging…" at bounding box center [530, 68] width 1031 height 27
click at [1023, 190] on button at bounding box center [1015, 186] width 15 height 15
click at [1019, 186] on rect "button" at bounding box center [1016, 185] width 9 height 1
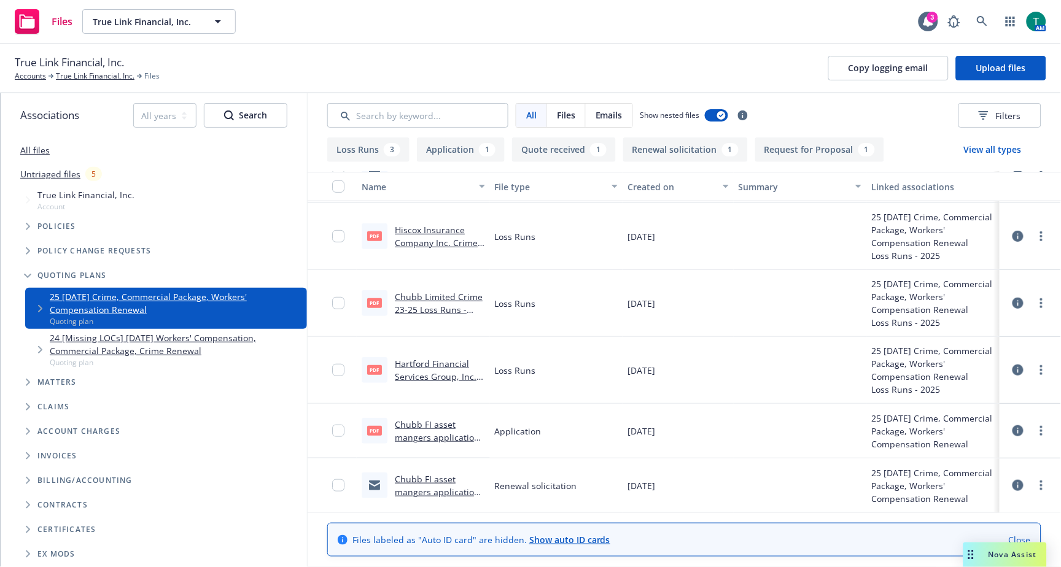
scroll to position [161, 0]
click at [170, 342] on link "24 [Missing LOCs] 10/01/24 Workers' Compensation, Commercial Package, Crime Ren…" at bounding box center [176, 344] width 252 height 26
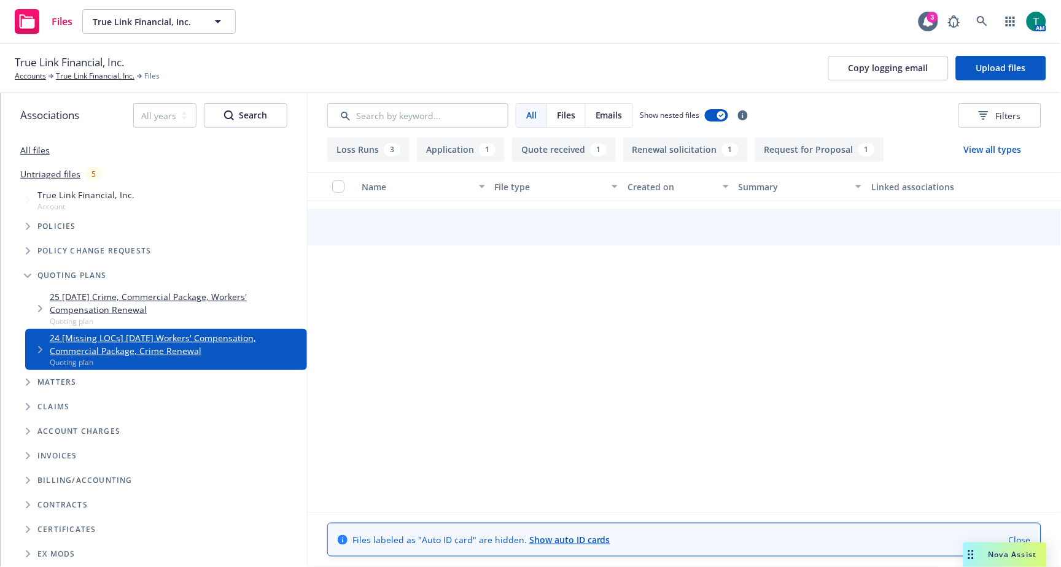
scroll to position [16, 0]
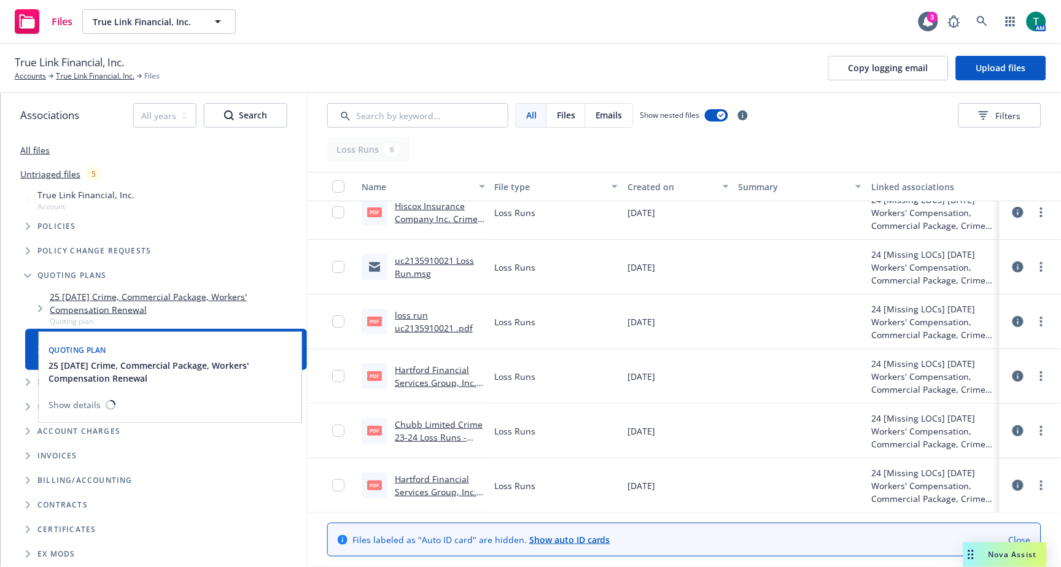
click at [140, 300] on link "25 10/01/25 Crime, Commercial Package, Workers' Compensation Renewal" at bounding box center [176, 303] width 252 height 26
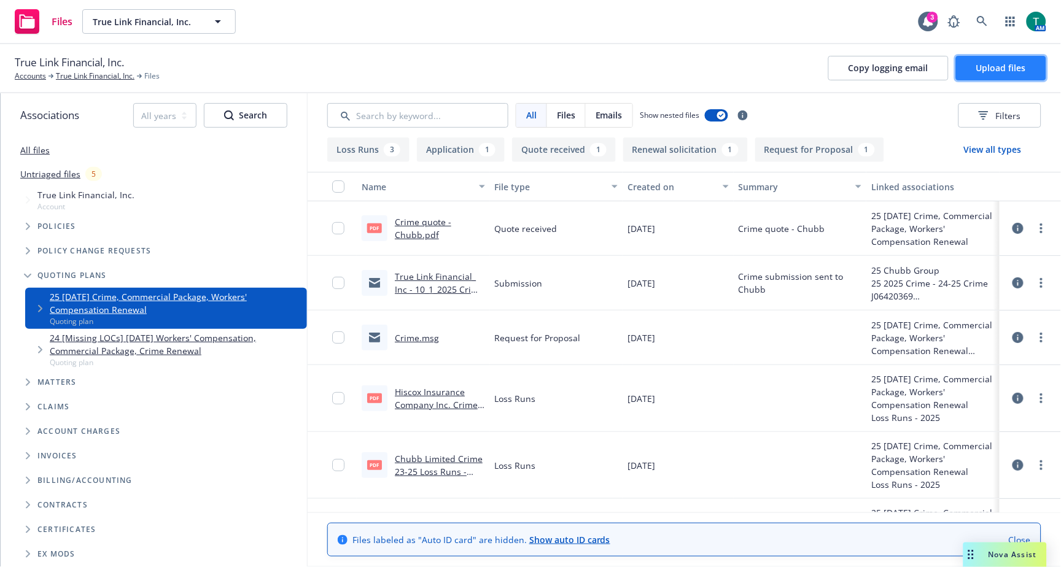
click at [1007, 71] on span "Upload files" at bounding box center [1001, 68] width 50 height 12
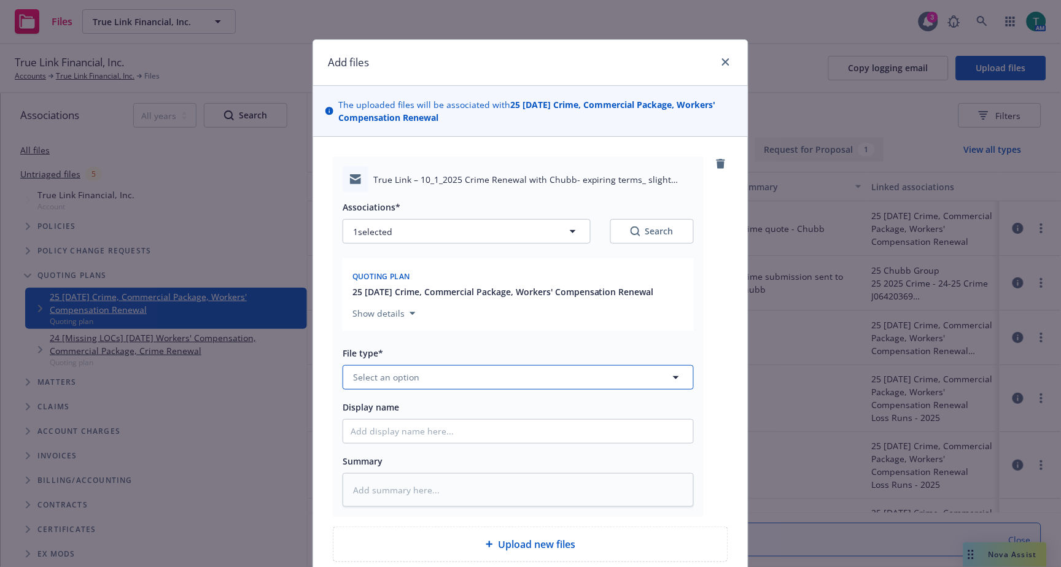
click at [433, 376] on button "Select an option" at bounding box center [517, 377] width 351 height 25
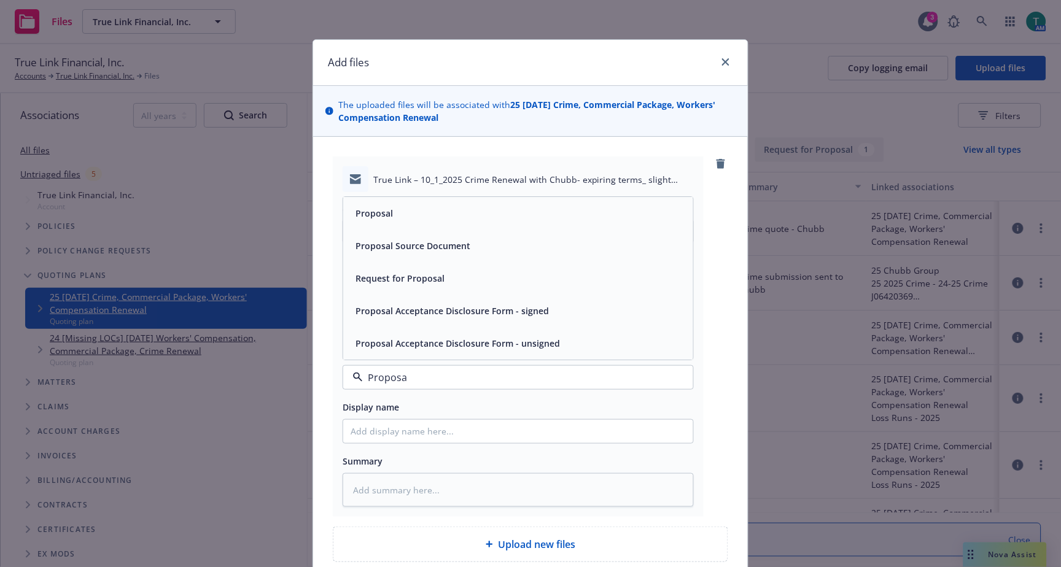
type input "Proposal"
click at [481, 217] on div "Proposal" at bounding box center [517, 213] width 335 height 18
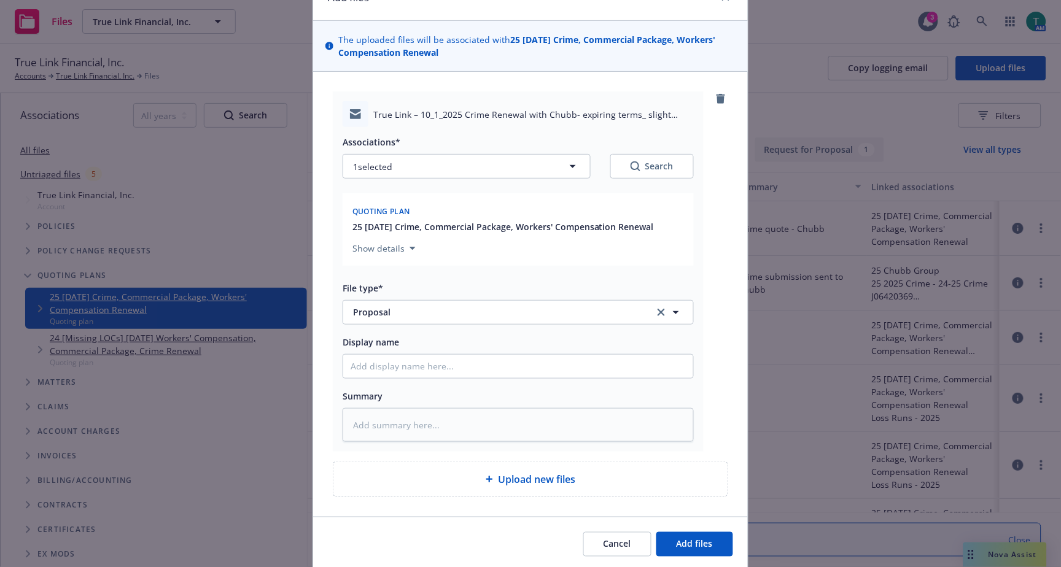
scroll to position [111, 0]
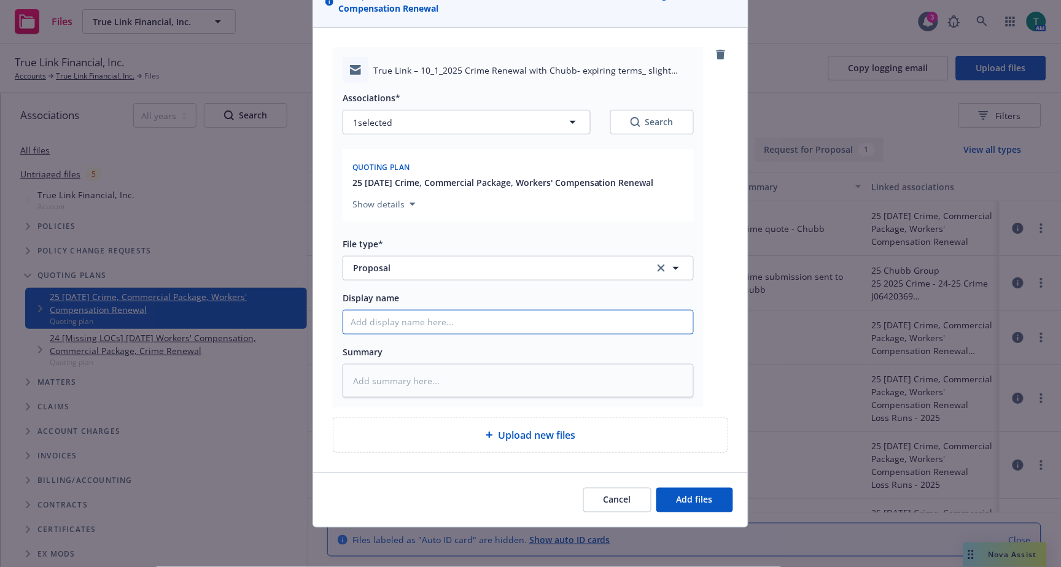
click at [420, 330] on input "Display name" at bounding box center [518, 322] width 350 height 23
type textarea "x"
type input "C"
type textarea "x"
type input "Cr"
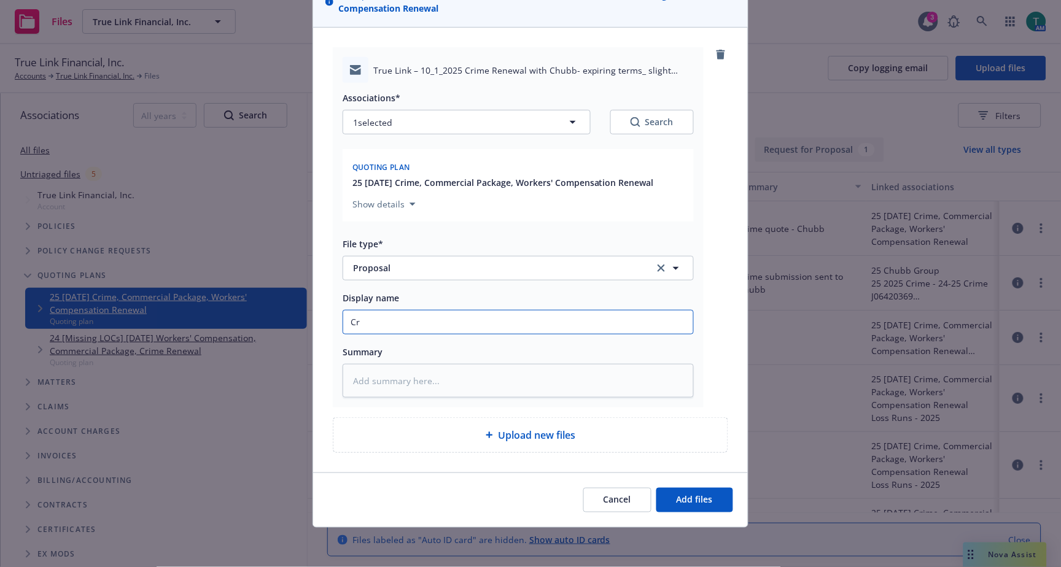
type textarea "x"
type input "Cri"
type textarea "x"
type input "Crim"
type textarea "x"
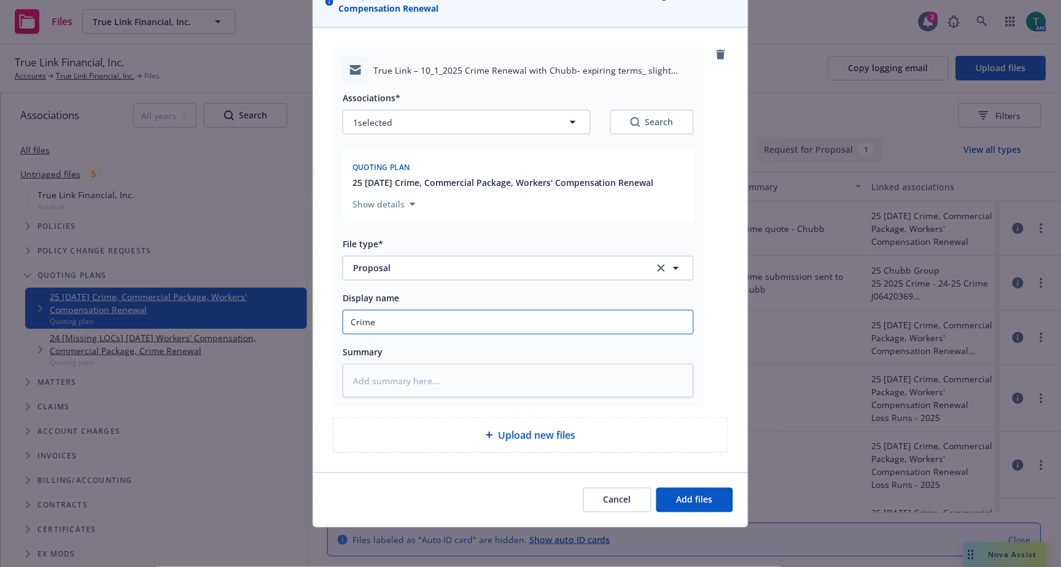
type input "Crime"
type textarea "x"
type input "Crime"
type textarea "x"
type input "Crime,"
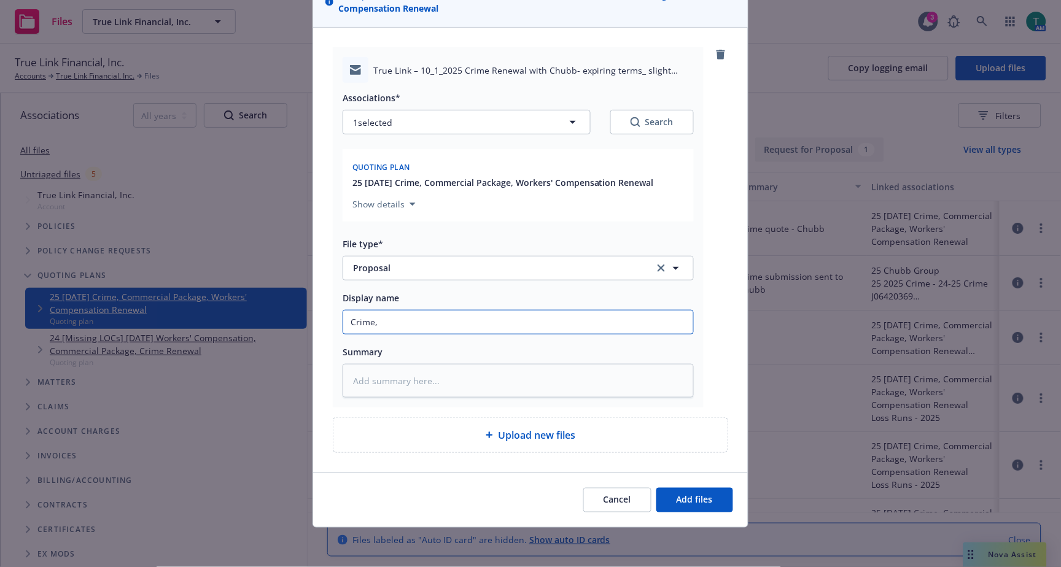
type textarea "x"
type input "Crime,"
type textarea "x"
type input "Crime, o"
type textarea "x"
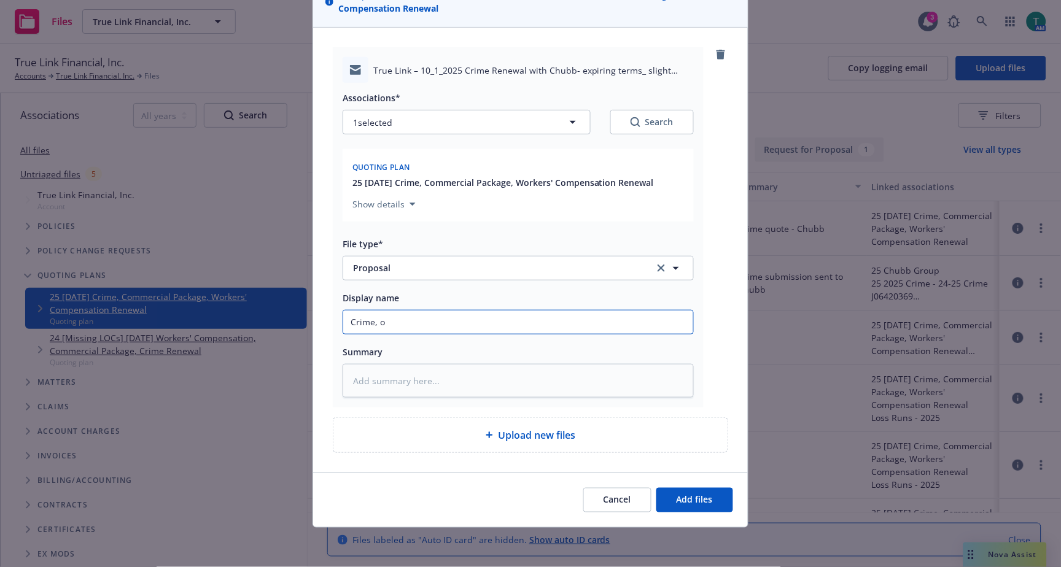
type input "Crime,"
type textarea "x"
type input "Crime, C"
type textarea "x"
type input "Crime, Com"
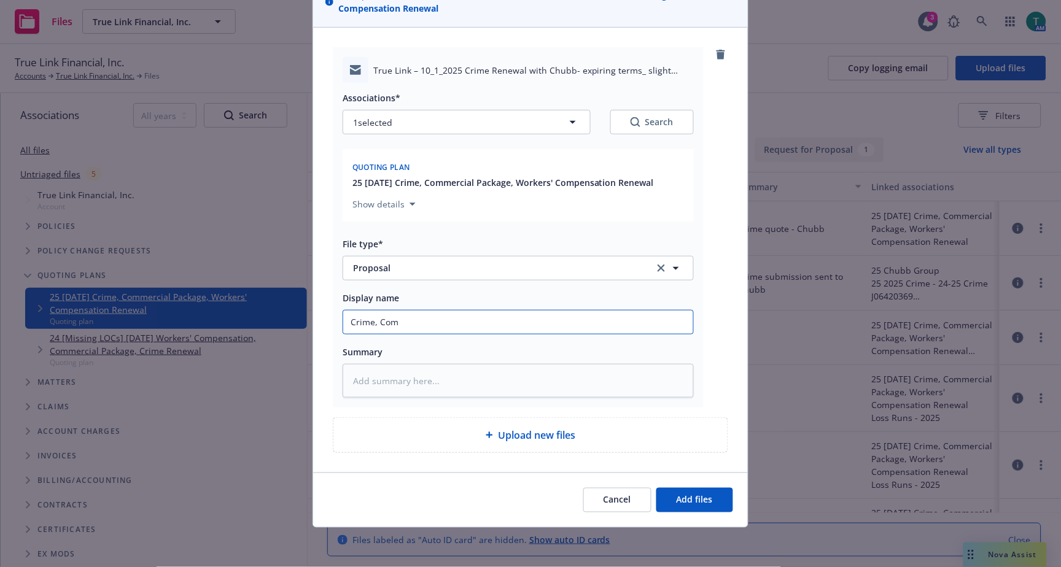
type textarea "x"
type input "Crime, Comme"
type textarea "x"
type input "Crime, Commer"
type textarea "x"
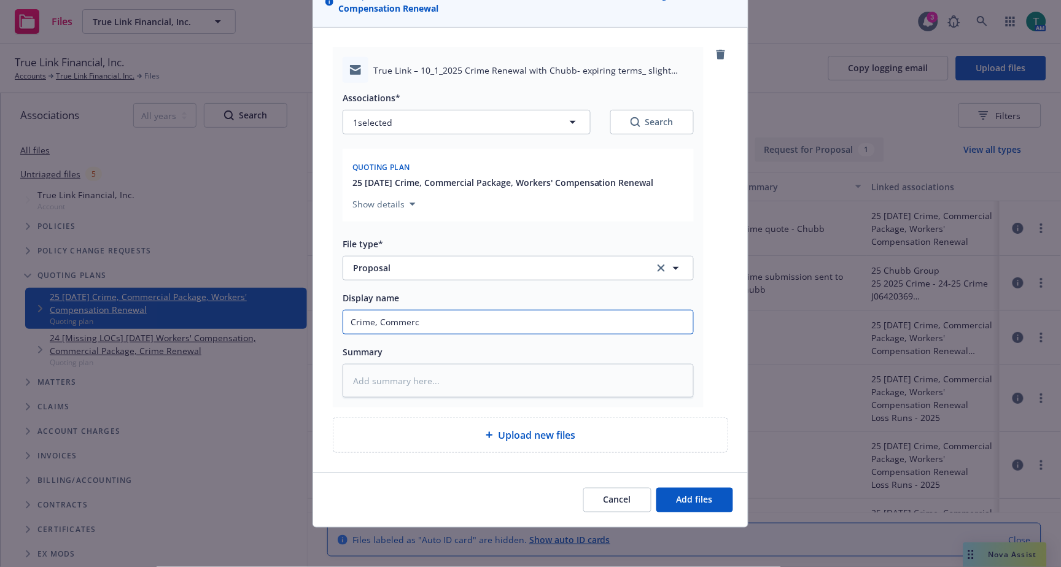
type input "Crime, Commerci"
type textarea "x"
type input "Crime, Commercial"
type textarea "x"
type input "Crime, Commercial"
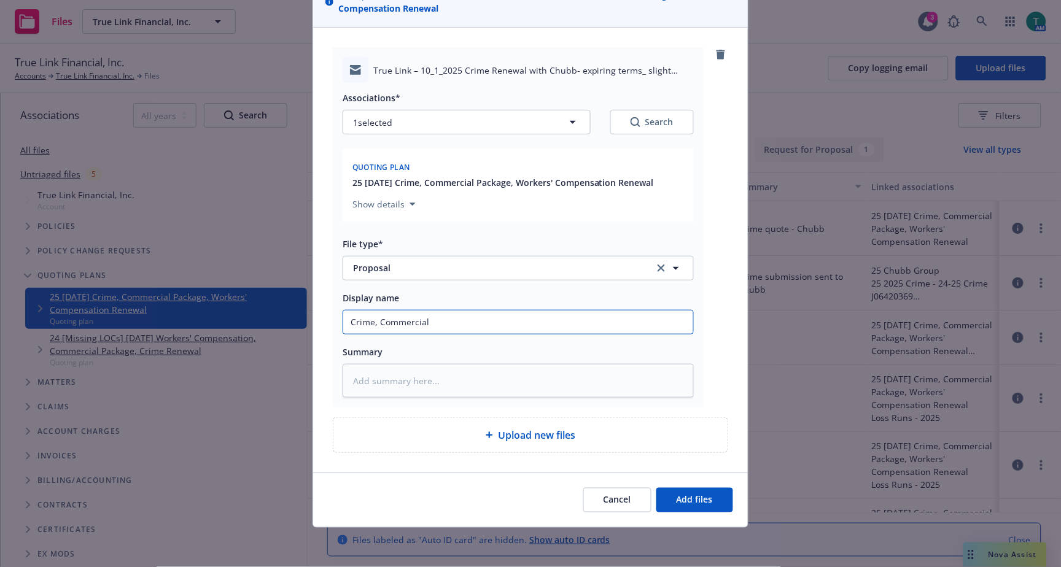
type textarea "x"
type input "Crime, Commercial P"
type textarea "x"
type input "Crime, Commercial Pa"
type textarea "x"
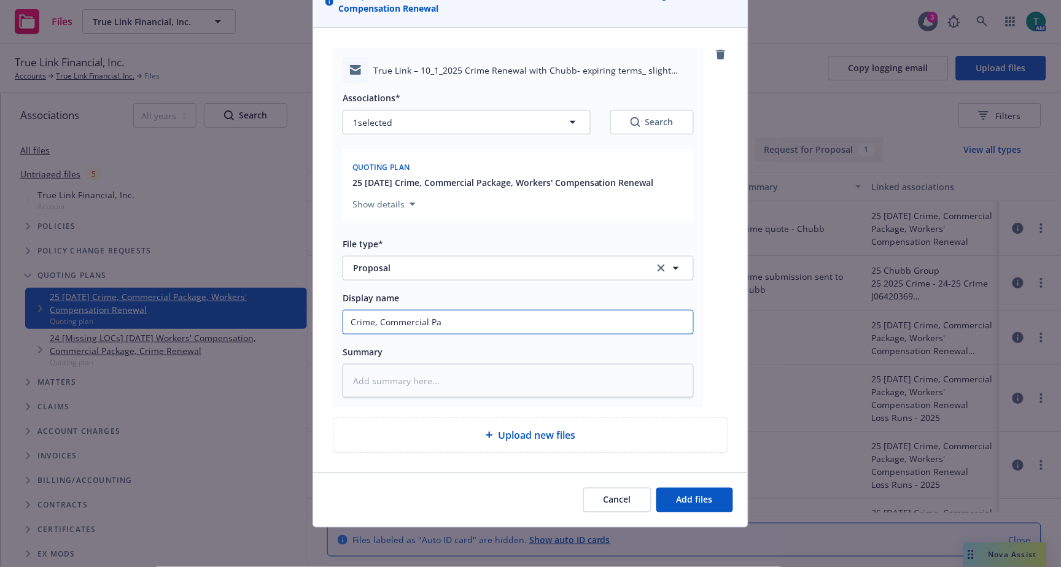
type input "Crime, Commercial Pac"
type textarea "x"
type input "Crime, Commercial Pack"
type textarea "x"
type input "Crime, Commercial Packa"
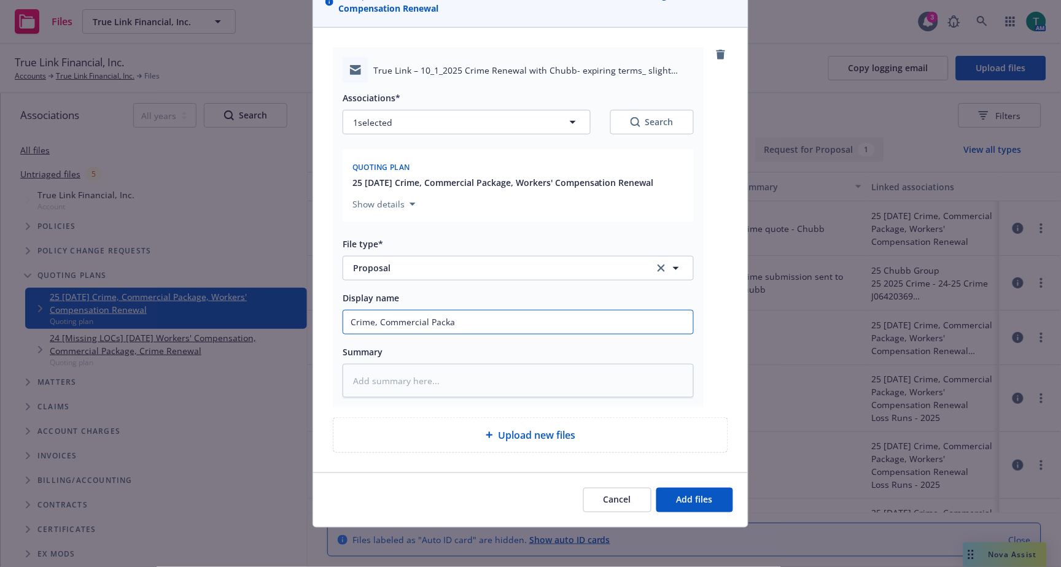
type textarea "x"
type input "Crime, Commercial Packag"
type textarea "x"
type input "Crime, Commercial Package"
type textarea "x"
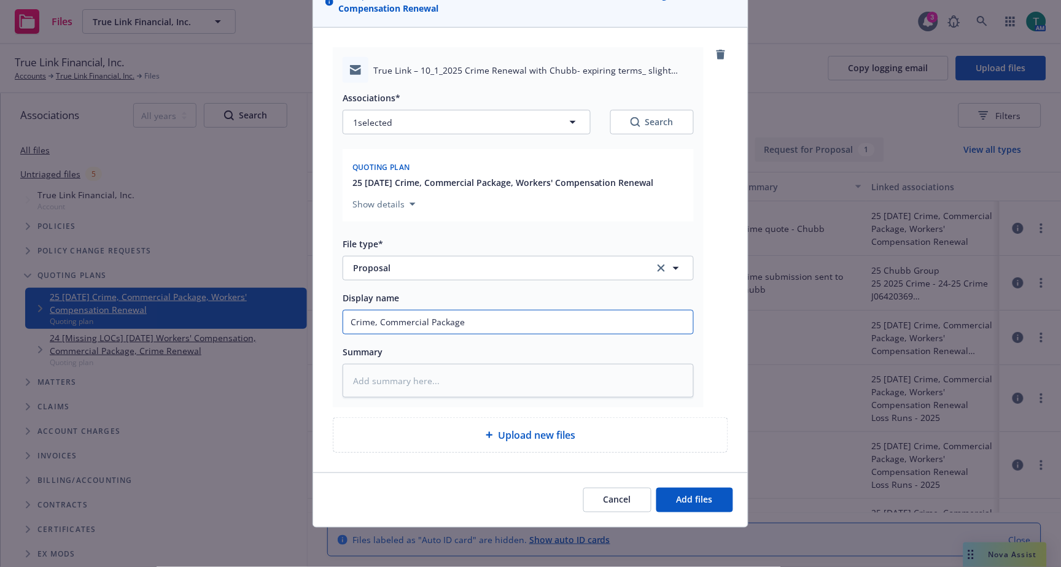
type input "Crime, Commercial Package,"
type textarea "x"
type input "Crime, Commercial Package,"
type textarea "x"
type input "Crime, Commercial Package, Wo"
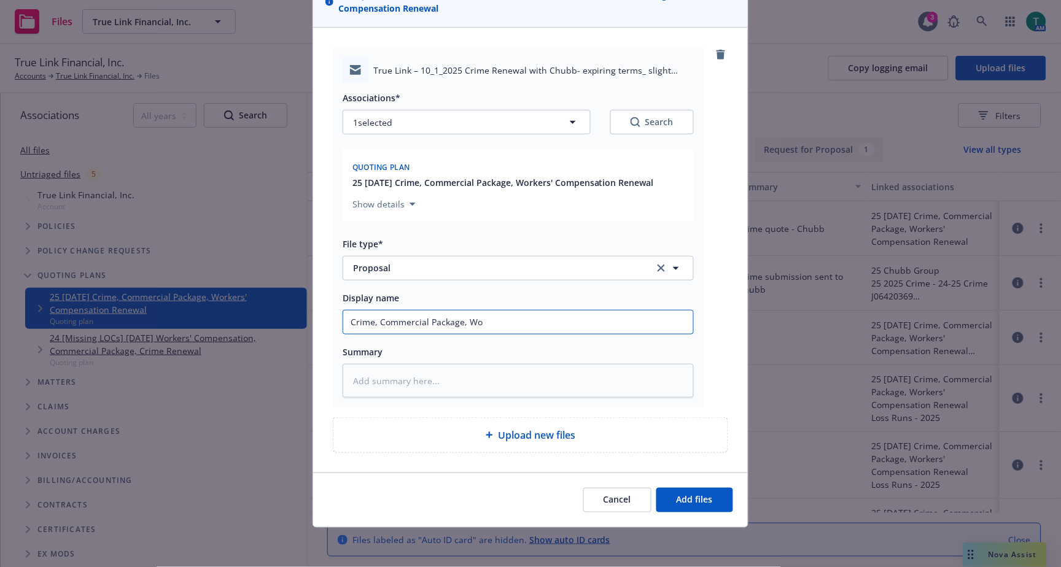
type textarea "x"
type input "Crime, Commercial Package, Wor"
type textarea "x"
type input "Crime, Commercial Package, Work"
type textarea "x"
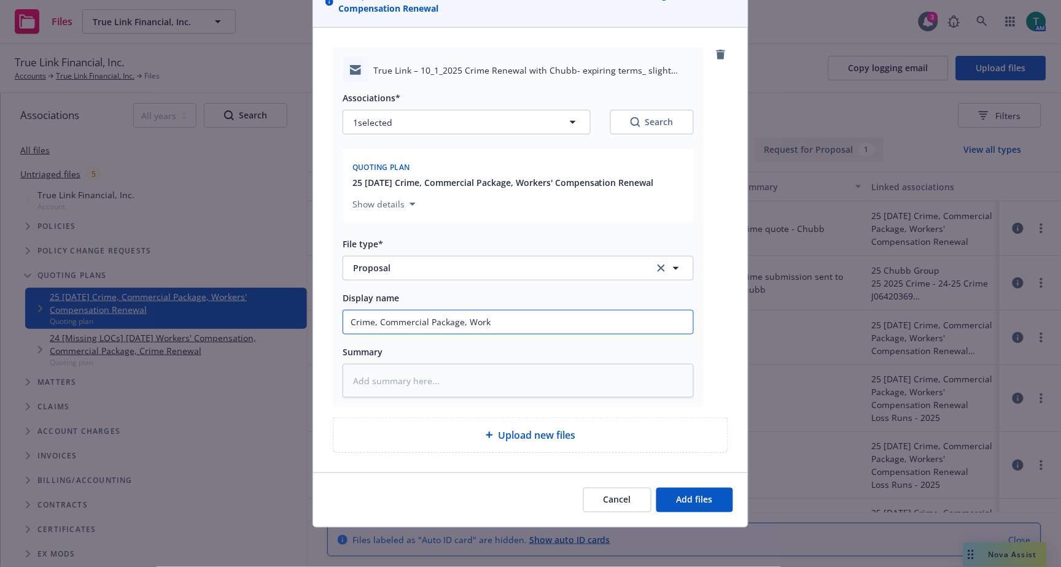
type input "Crime, Commercial Package, Worke"
type textarea "x"
type input "Crime, Commercial Package, Worker"
type textarea "x"
type input "Crime, Commercial Package, Workers"
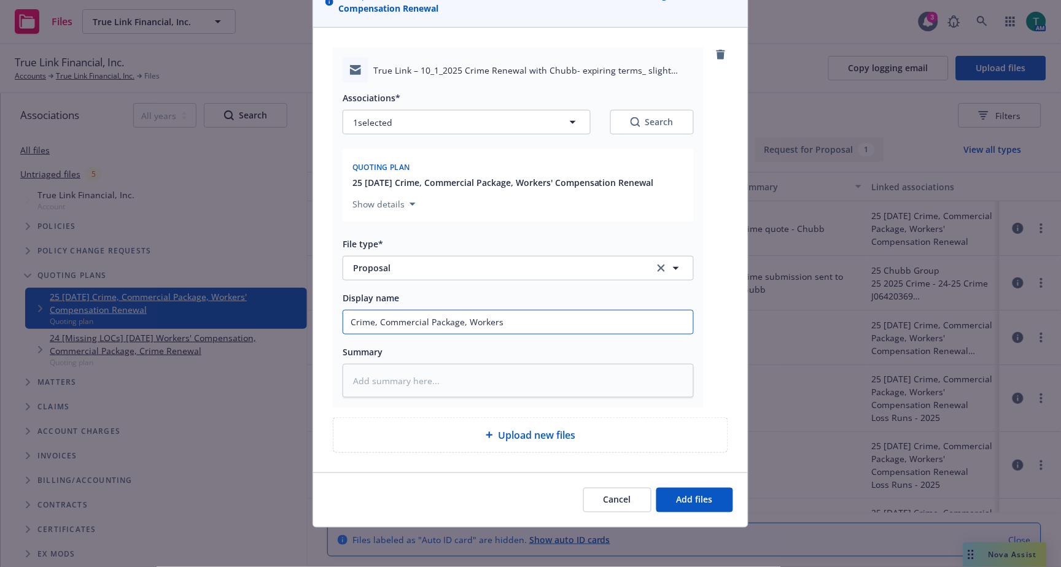
type textarea "x"
type input "Crime, Commercial Package, Workers"
type textarea "x"
type input "Crime, Commercial Package, Workers C"
type textarea "x"
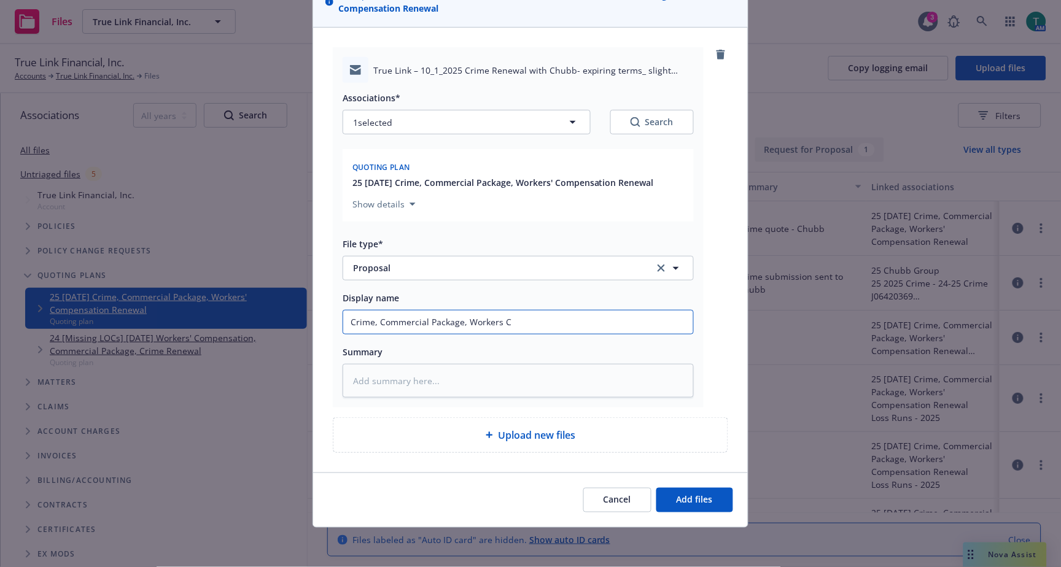
type input "Crime, Commercial Package, Workers Co"
type textarea "x"
type input "Crime, Commercial Package, Workers Com"
type textarea "x"
type input "Crime, Commercial Package, Workers Comp"
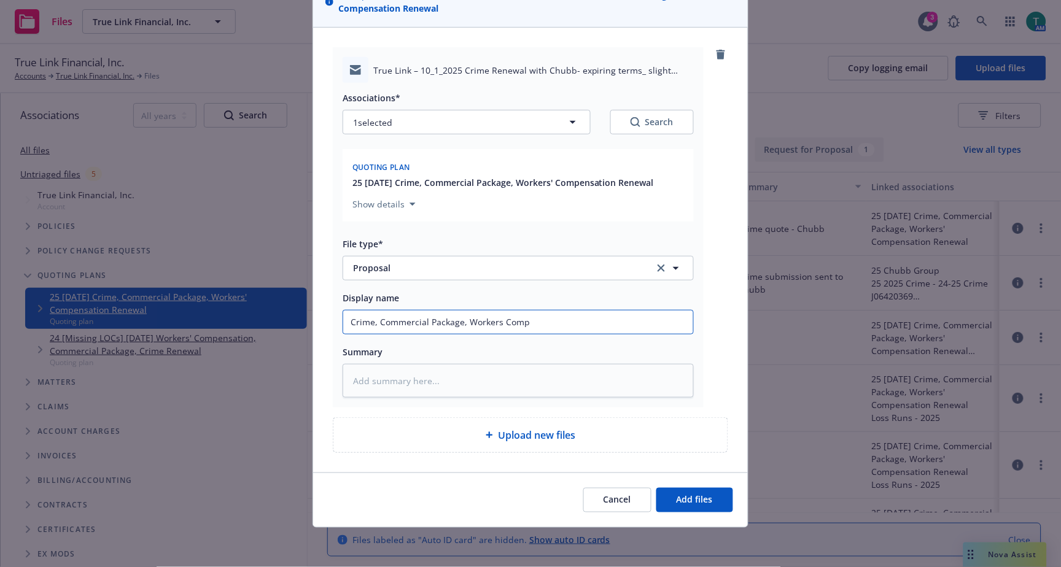
type textarea "x"
type input "Crime, Commercial Package, Workers Compa"
type textarea "x"
type input "Crime, Commercial Package, Workers Comp"
type textarea "x"
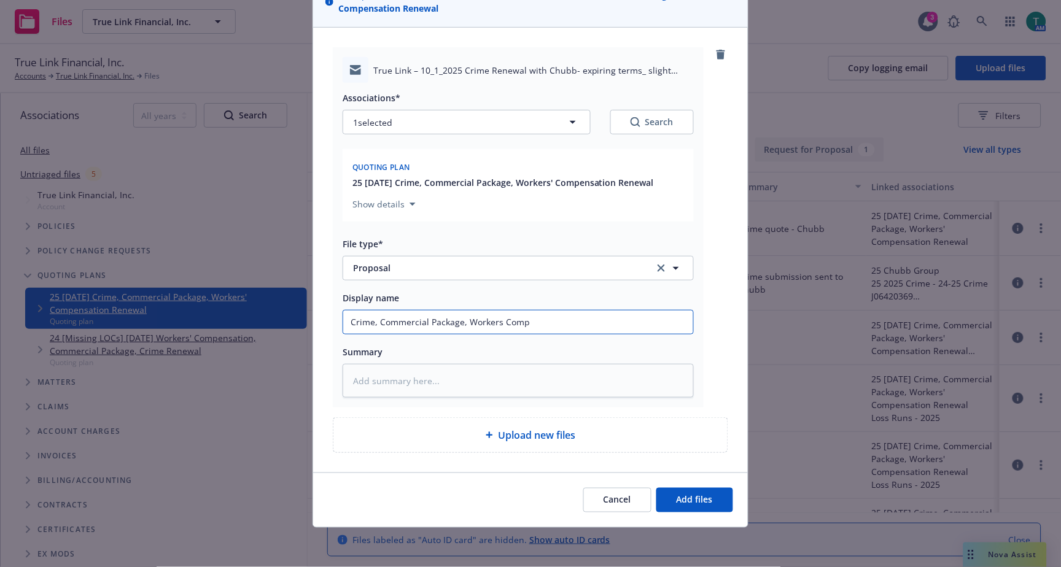
type input "Crime, Commercial Package, Workers Comp"
type textarea "x"
type input "Crime, Commercial Package, Workers Comp Rn"
type textarea "x"
type input "Crime, Commercial Package, Workers Comp Rnew"
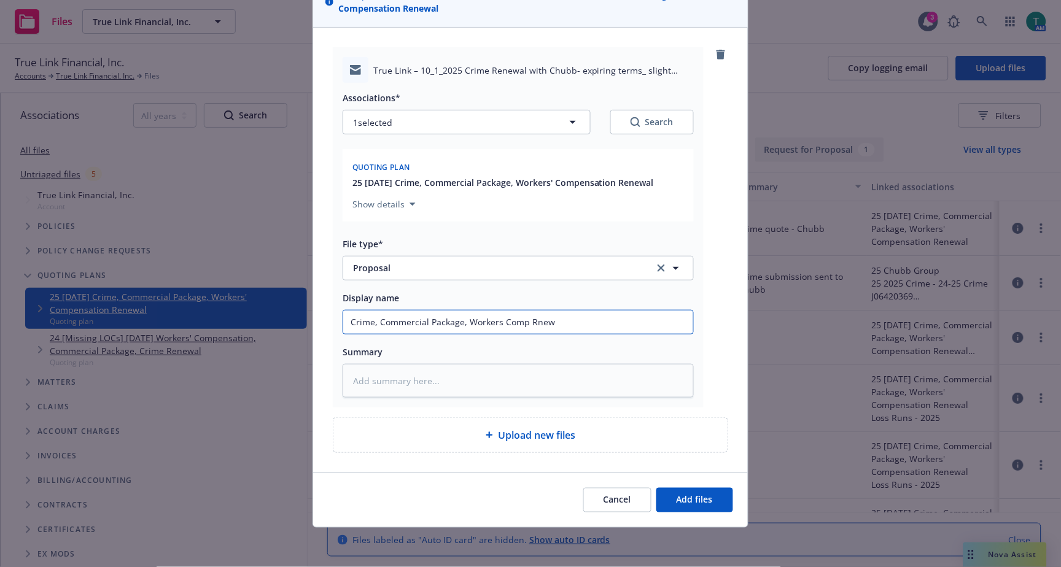
type textarea "x"
type input "Crime, Commercial Package, Workers Comp Rnewa"
type textarea "x"
type input "Crime, Commercial Package, Workers Comp Rnew"
type textarea "x"
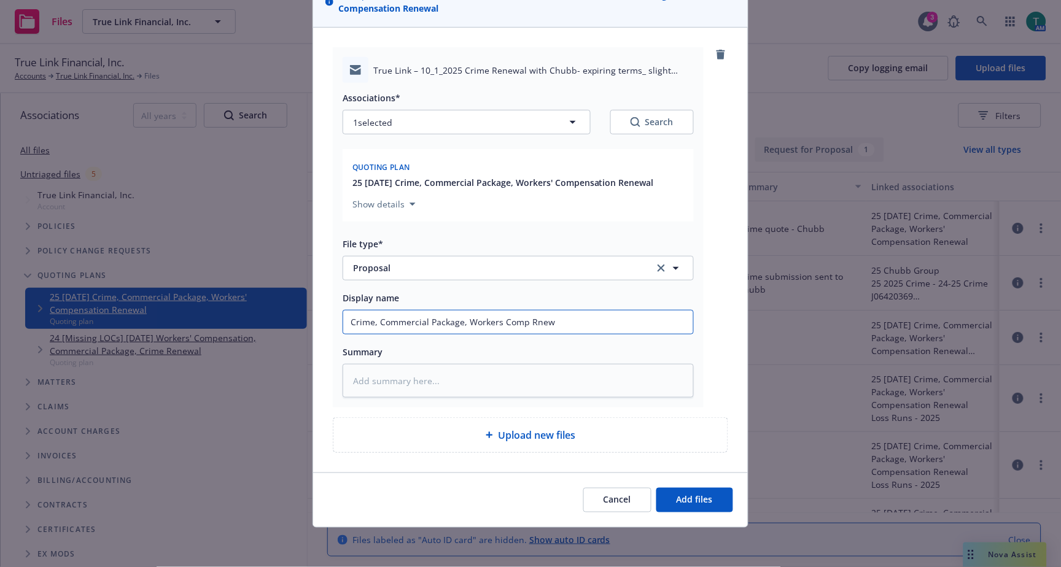
type input "Crime, Commercial Package, Workers Comp Rne"
type textarea "x"
type input "Crime, Commercial Package, Workers Comp Rn"
type textarea "x"
type input "Crime, Commercial Package, Workers Comp R"
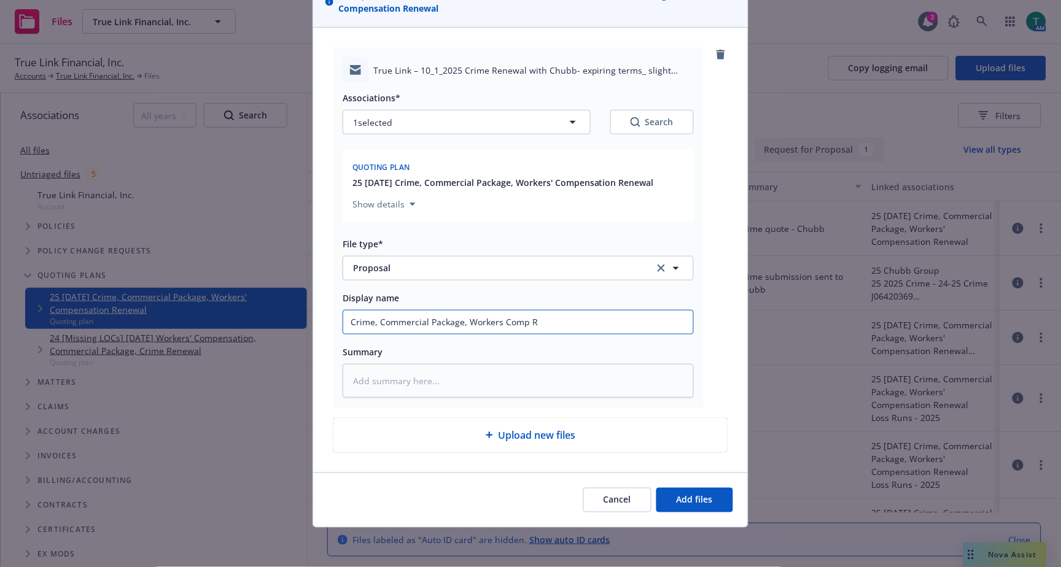
type textarea "x"
type input "Crime, Commercial Package, Workers Comp RN"
type textarea "x"
type input "Crime, Commercial Package, Workers Comp RN"
type textarea "x"
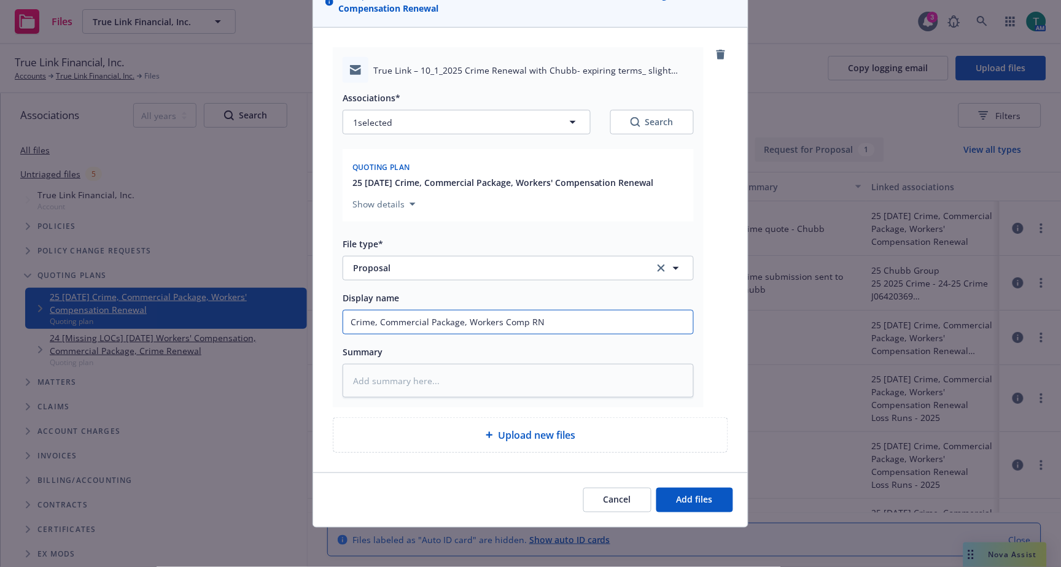
type input "Crime, Commercial Package, Workers Comp RN P"
type textarea "x"
type input "Crime, Commercial Package, Workers Comp RN Pr"
type textarea "x"
type input "Crime, Commercial Package, Workers Comp RN Pro"
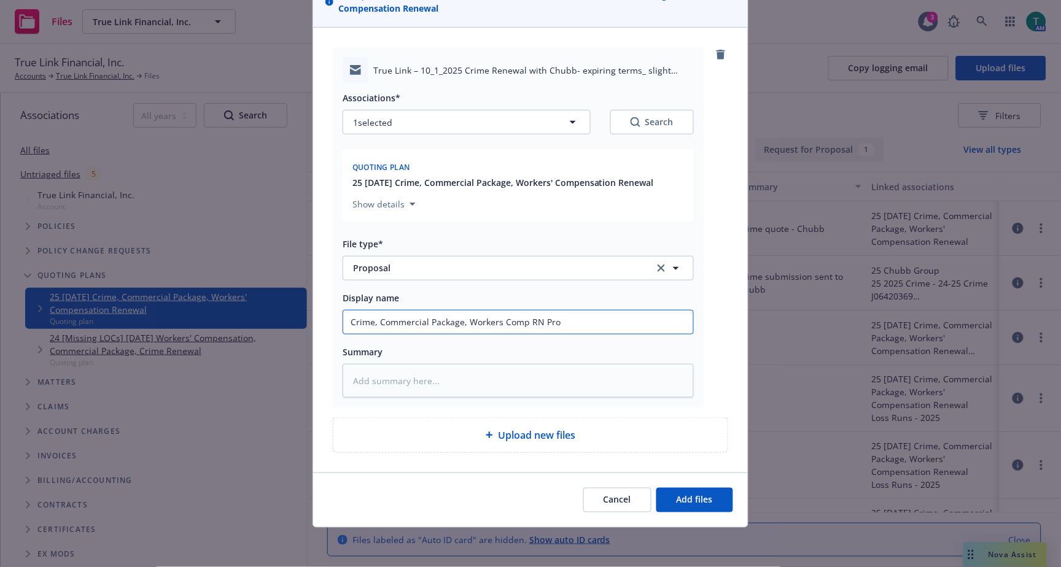
type textarea "x"
type input "Crime, Commercial Package, Workers Comp RN Prop"
type textarea "x"
type input "Crime, Commercial Package, Workers Comp RN Propo"
type textarea "x"
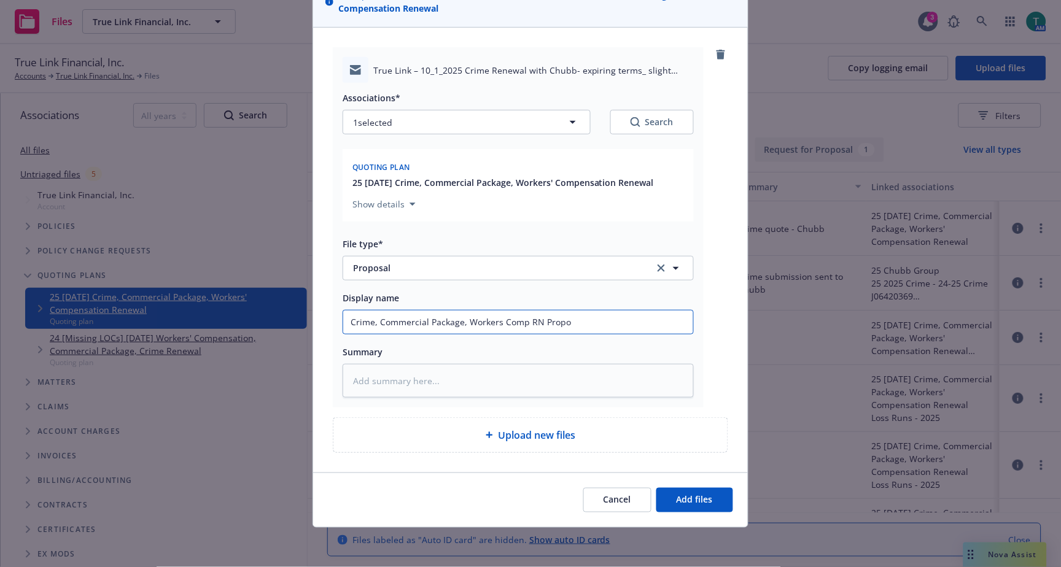
type input "Crime, Commercial Package, Workers Comp RN Propos"
type textarea "x"
type input "Crime, Commercial Package, Workers Comp RN Proposa"
type textarea "x"
type input "Crime, Commercial Package, Workers Comp RN Proposal"
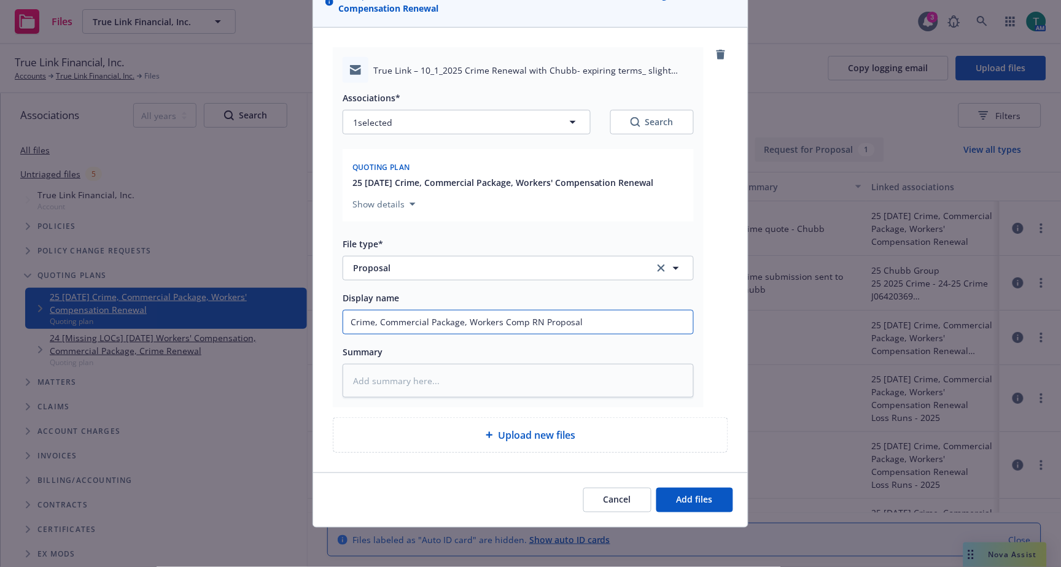
type textarea "x"
drag, startPoint x: 232, startPoint y: 301, endPoint x: 142, endPoint y: 295, distance: 90.4
click at [142, 295] on div "Add files The uploaded files will be associated with 25 10/01/25 Crime, Commerc…" at bounding box center [530, 283] width 1061 height 567
type input "Crime, Commercial Package, Workers Comp RN Proposal"
click at [394, 377] on textarea at bounding box center [517, 381] width 351 height 34
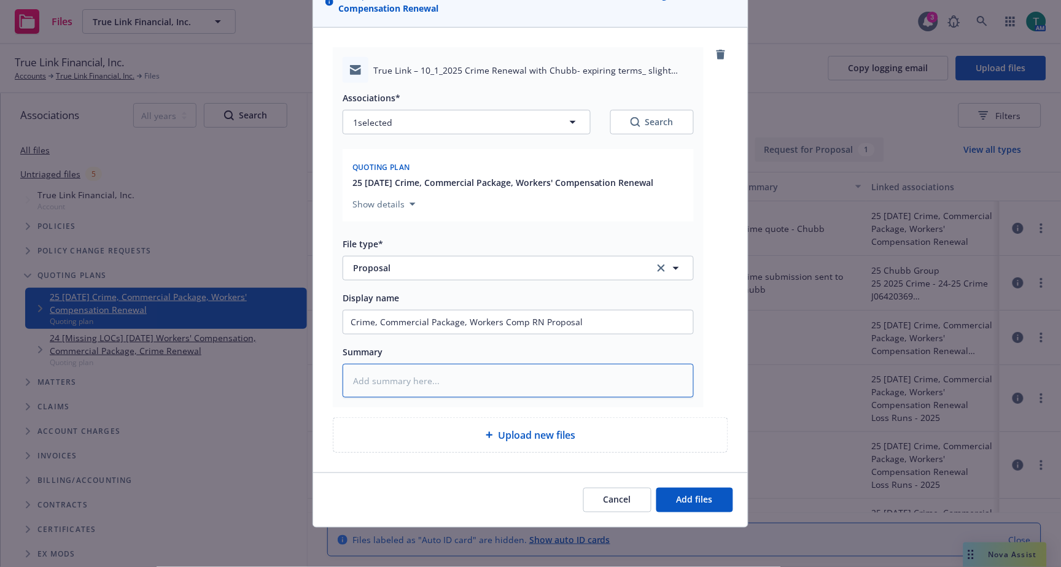
paste textarea "Crime, Commercial Package, Workers Comp RN Proposal"
type textarea "x"
type textarea "Crime, Commercial Package, Workers Comp RN Proposal"
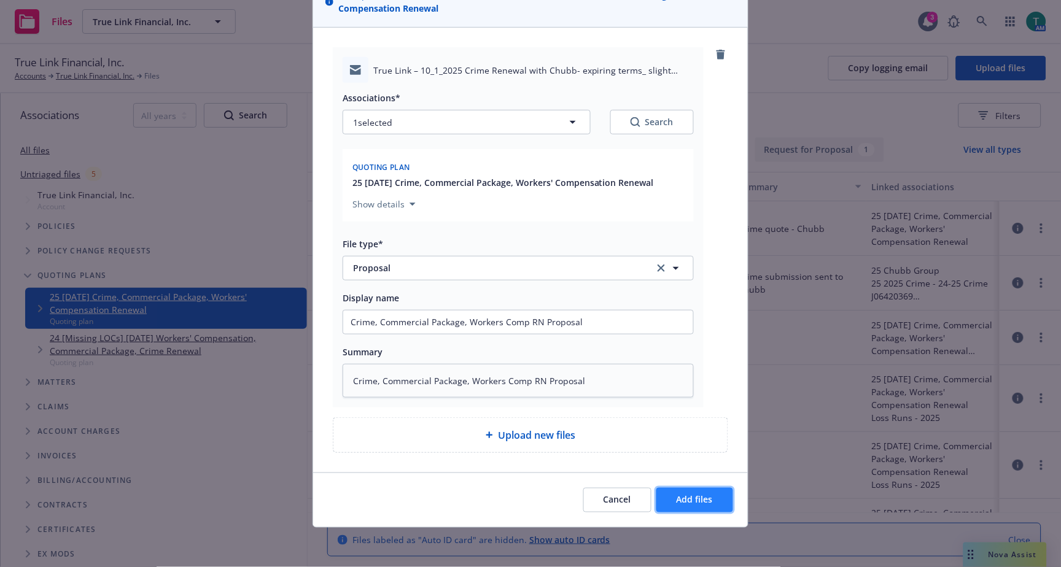
click at [684, 490] on button "Add files" at bounding box center [694, 500] width 77 height 25
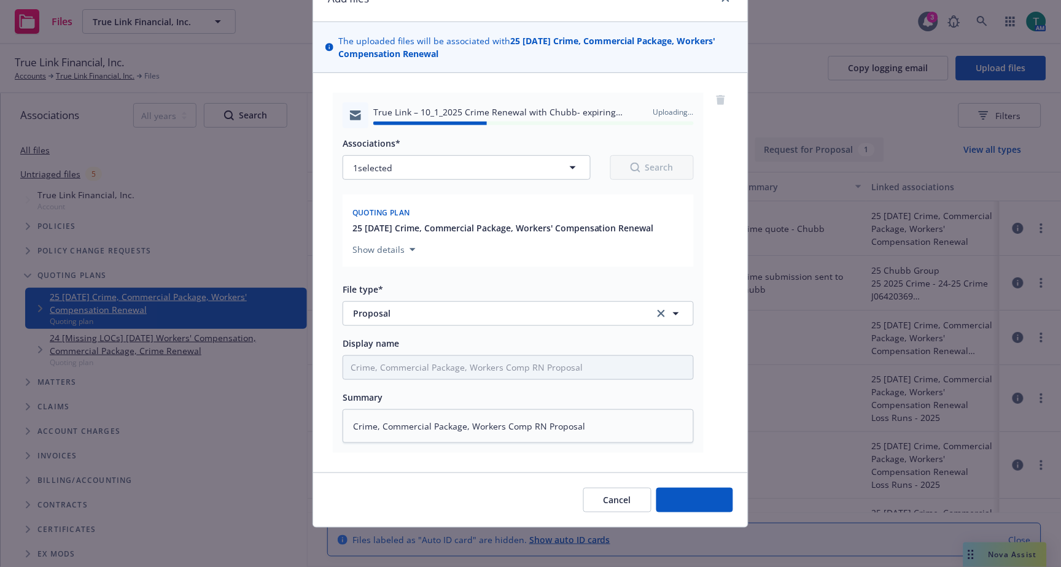
type textarea "x"
